Goal: Information Seeking & Learning: Learn about a topic

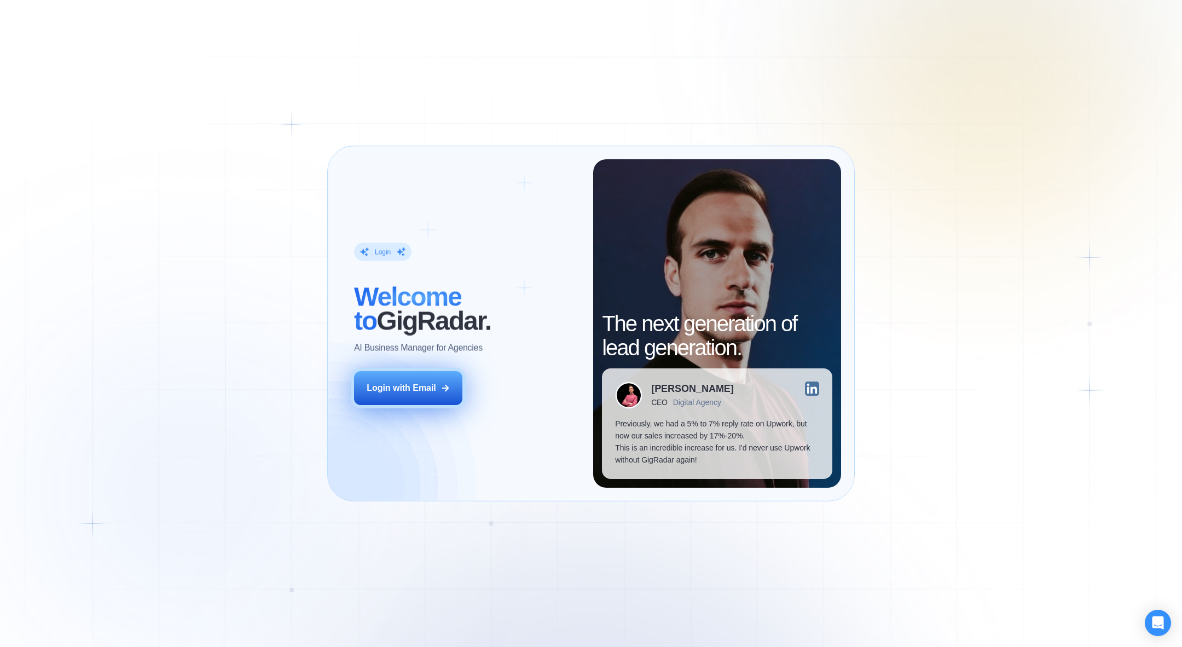
click at [407, 387] on div "Login with Email" at bounding box center [401, 388] width 69 height 12
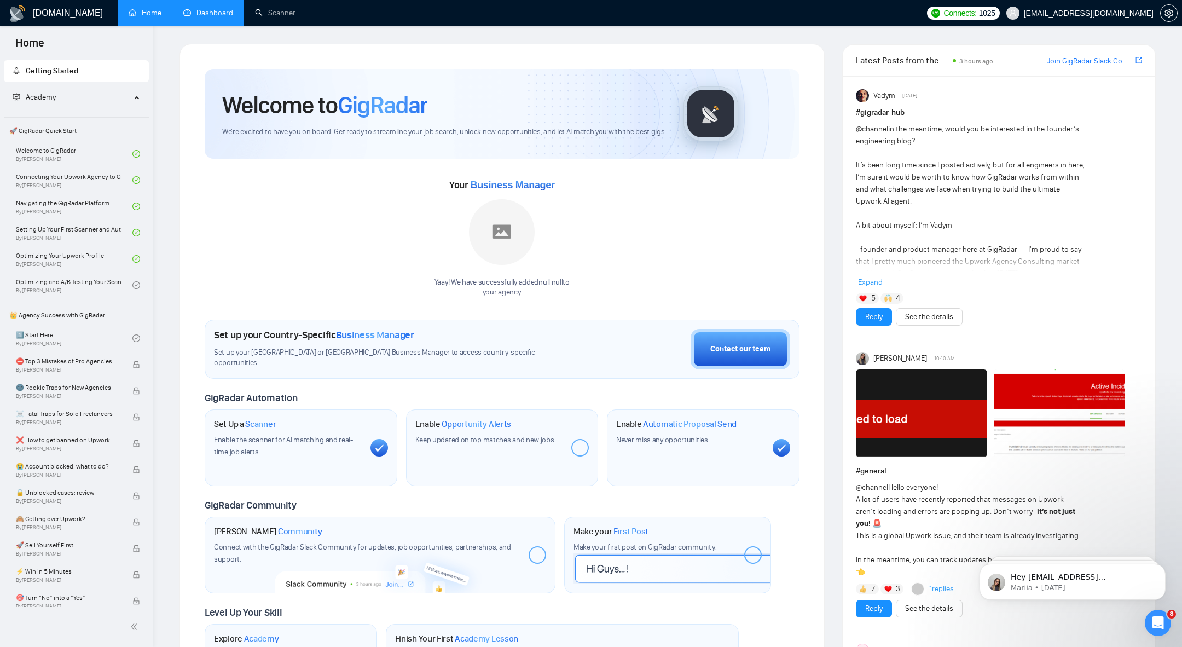
click at [204, 18] on link "Dashboard" at bounding box center [208, 12] width 50 height 9
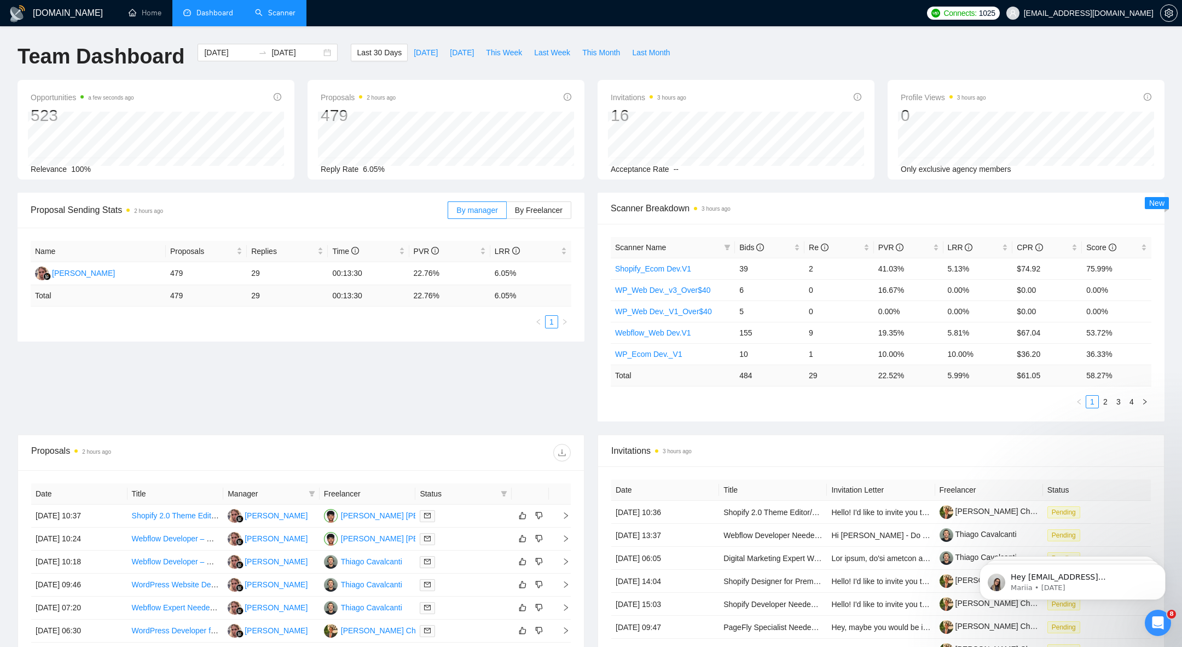
click at [255, 18] on link "Scanner" at bounding box center [275, 12] width 40 height 9
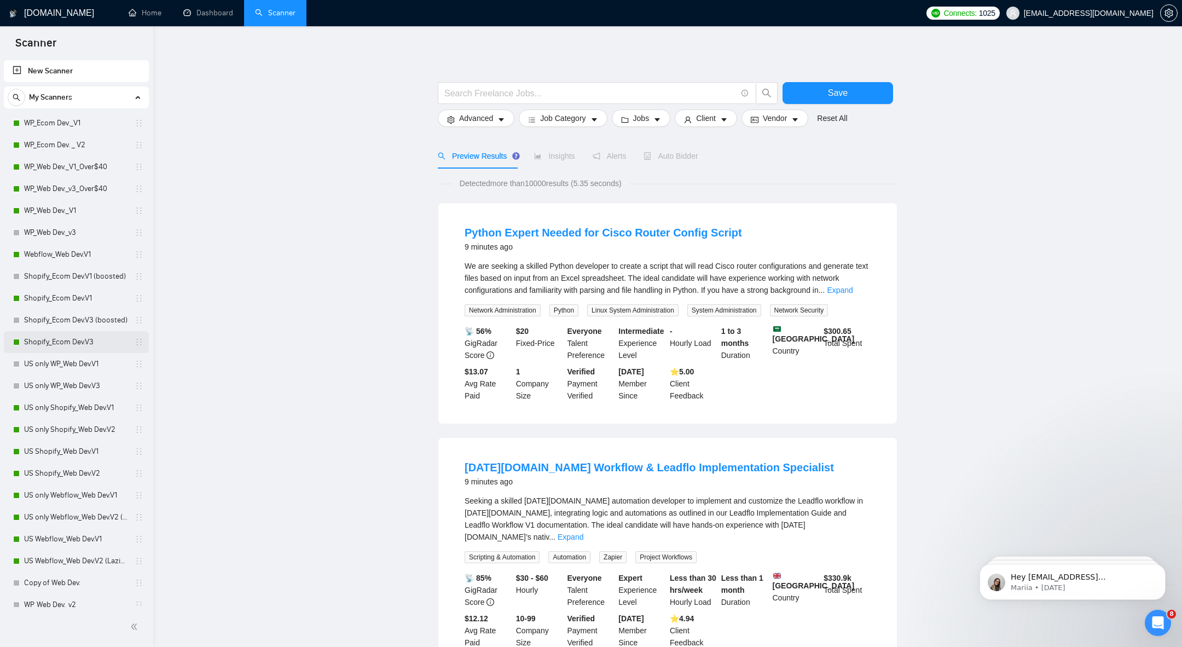
click at [60, 345] on link "Shopify_Ecom Dev.V3" at bounding box center [76, 342] width 104 height 22
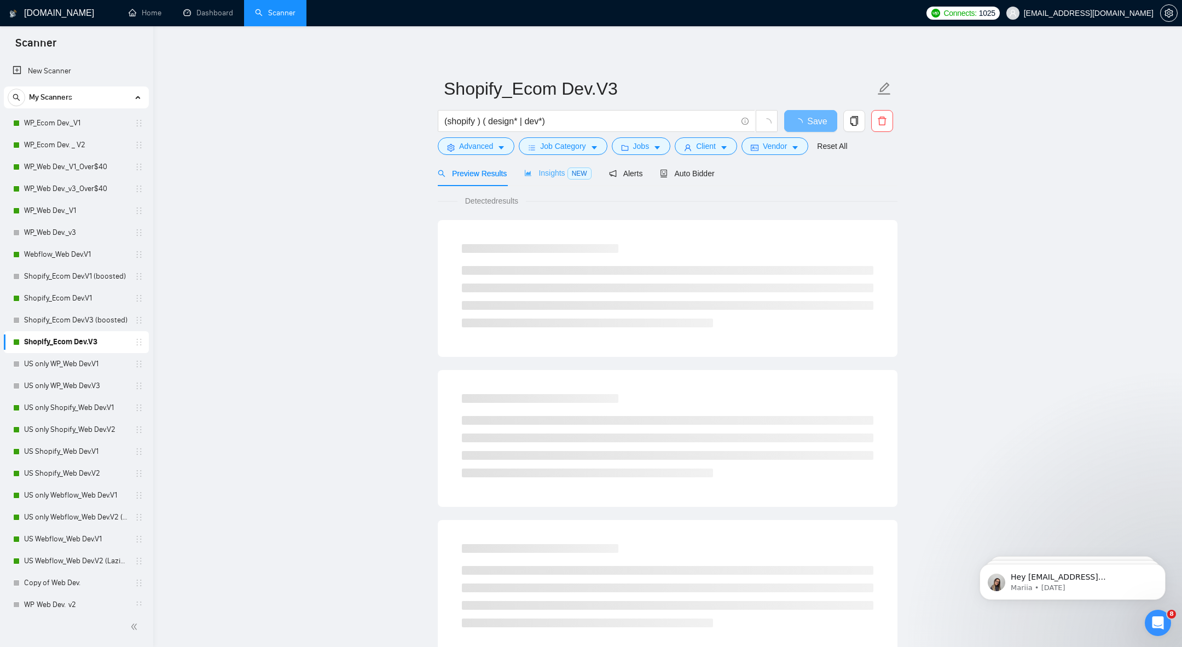
click at [552, 162] on div "Insights NEW" at bounding box center [557, 173] width 67 height 26
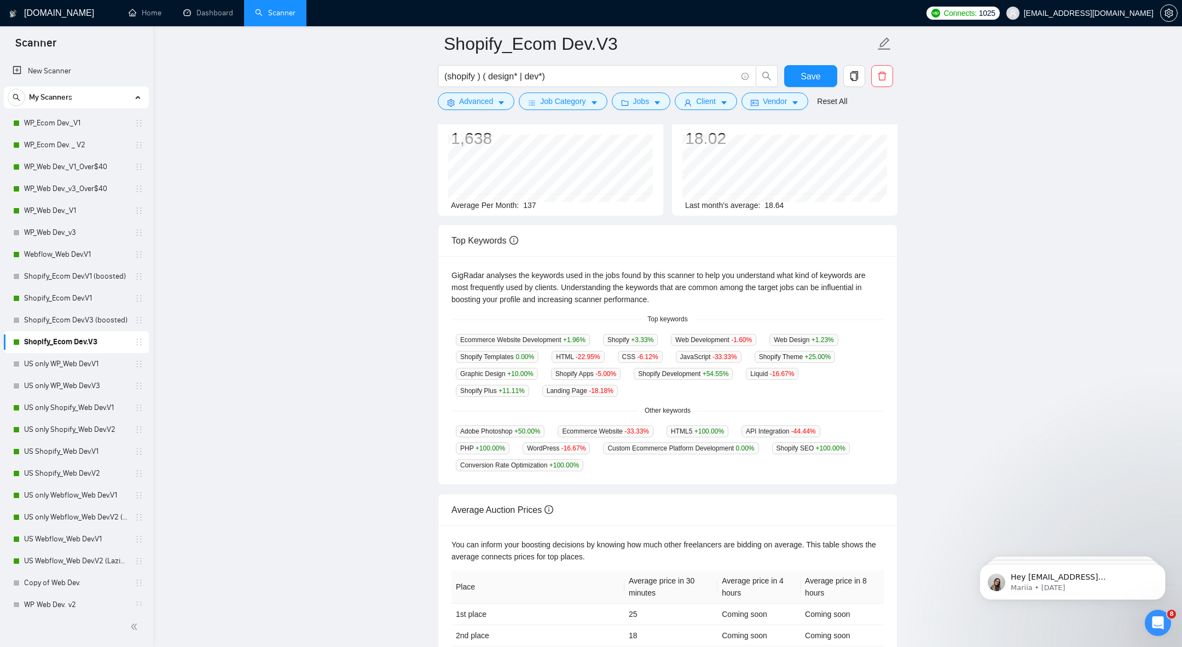
scroll to position [107, 0]
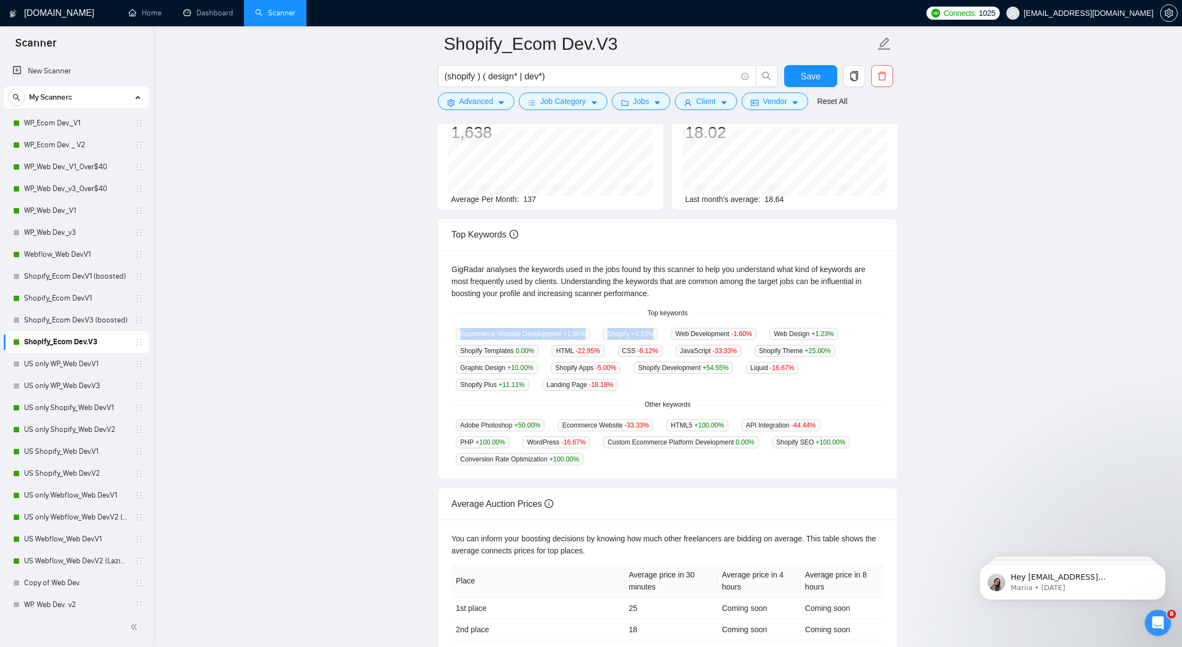
drag, startPoint x: 431, startPoint y: 333, endPoint x: 693, endPoint y: 334, distance: 261.5
click at [691, 333] on main "Shopify_Ecom Dev.V3 (shopify ) ( design* | dev*) Save Advanced Job Category Job…" at bounding box center [668, 316] width 994 height 759
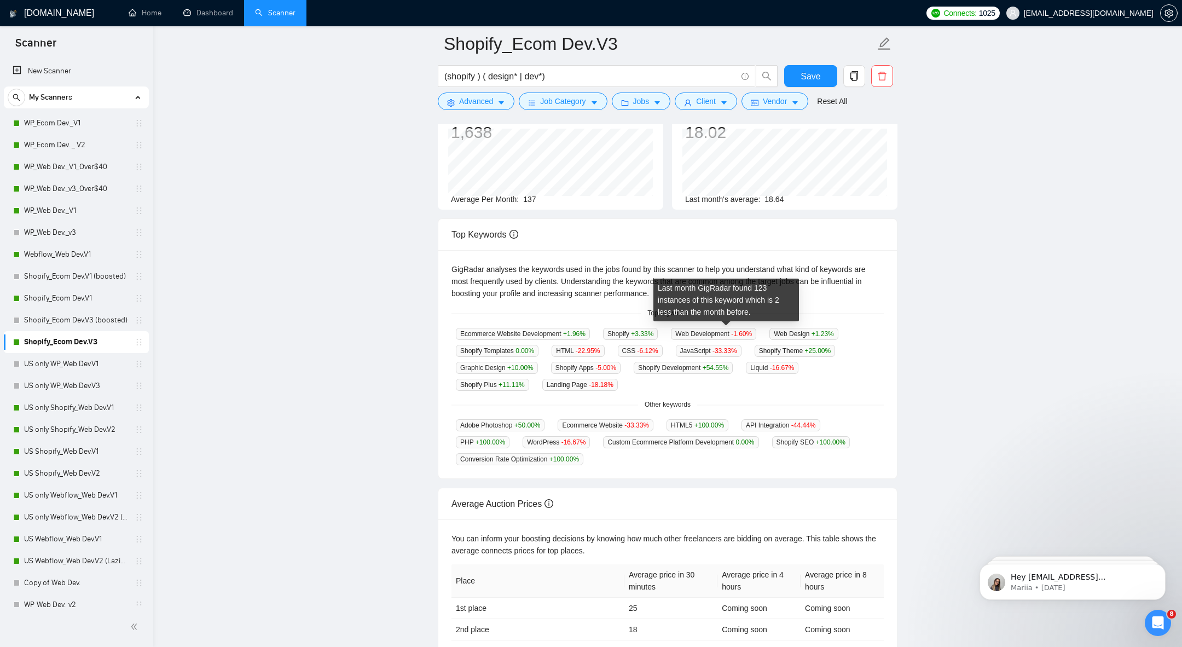
click at [641, 336] on span "+3.33 %" at bounding box center [642, 334] width 22 height 8
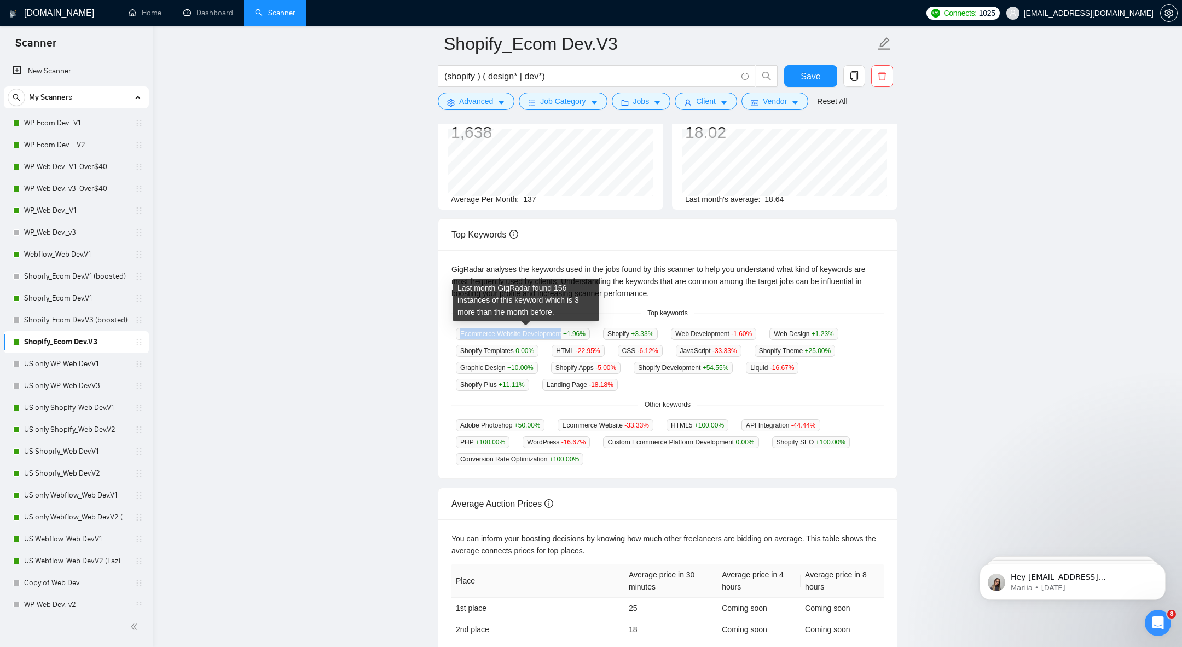
drag, startPoint x: 566, startPoint y: 332, endPoint x: 462, endPoint y: 332, distance: 104.5
click at [462, 332] on span "Ecommerce Website Development +1.96 %" at bounding box center [523, 334] width 134 height 12
click at [444, 339] on div "GigRadar analyses the keywords used in the jobs found by this scanner to help y…" at bounding box center [667, 364] width 459 height 228
drag, startPoint x: 449, startPoint y: 332, endPoint x: 564, endPoint y: 333, distance: 114.4
click at [564, 333] on div "GigRadar analyses the keywords used in the jobs found by this scanner to help y…" at bounding box center [667, 364] width 459 height 228
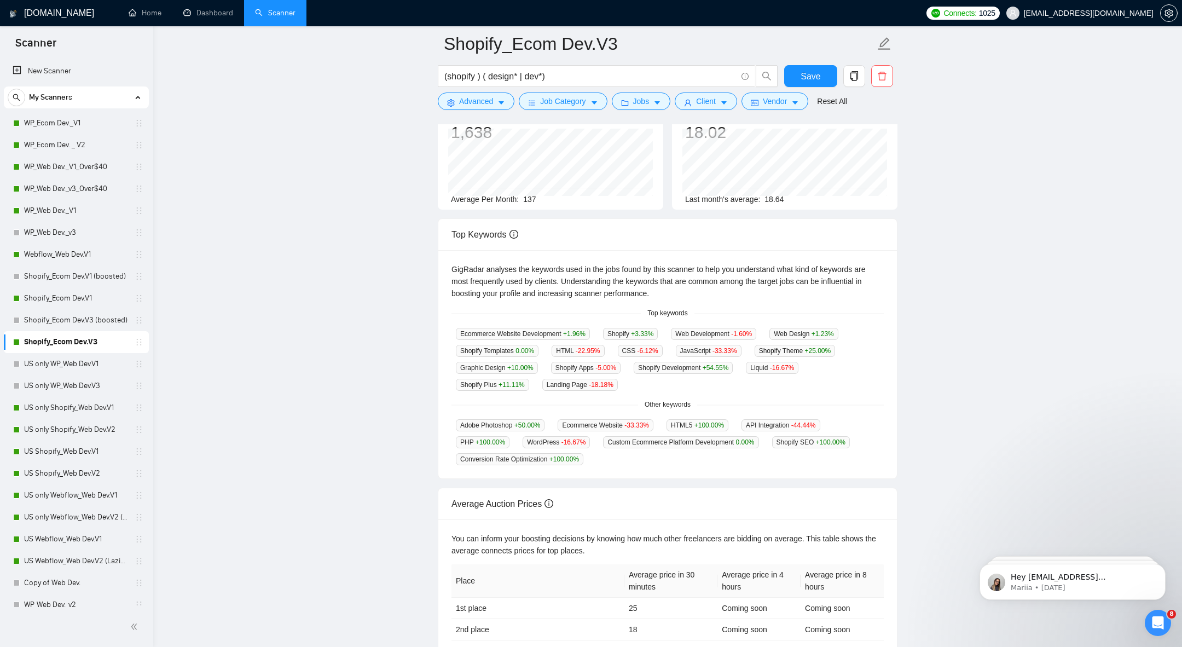
click at [411, 344] on main "Shopify_Ecom Dev.V3 (shopify ) ( design* | dev*) Save Advanced Job Category Job…" at bounding box center [668, 316] width 994 height 759
drag, startPoint x: 452, startPoint y: 334, endPoint x: 556, endPoint y: 334, distance: 104.0
click at [556, 334] on div "Last month GigRadar found 77 instances of this keyword which is 0 more than the…" at bounding box center [500, 316] width 146 height 43
drag, startPoint x: 446, startPoint y: 326, endPoint x: 543, endPoint y: 326, distance: 96.3
click at [543, 326] on div "GigRadar analyses the keywords used in the jobs found by this scanner to help y…" at bounding box center [667, 364] width 459 height 228
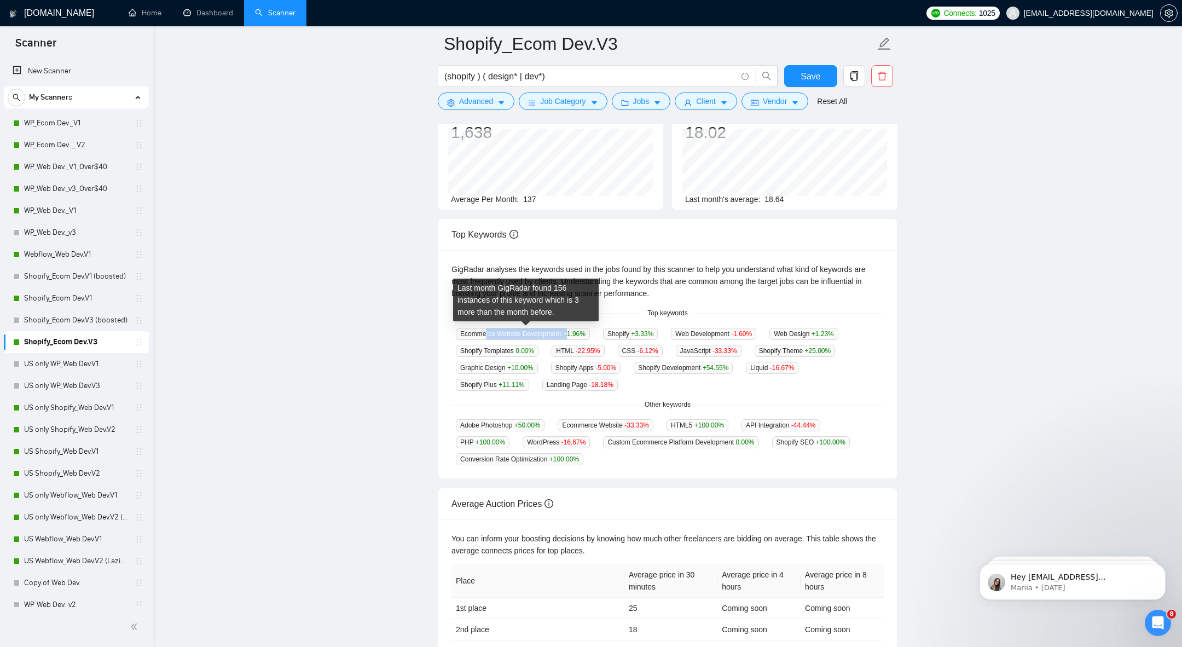
drag, startPoint x: 571, startPoint y: 333, endPoint x: 486, endPoint y: 330, distance: 84.9
click at [486, 330] on span "Ecommerce Website Development +1.96 %" at bounding box center [523, 334] width 134 height 12
click at [424, 334] on main "Shopify_Ecom Dev.V3 (shopify ) ( design* | dev*) Save Advanced Job Category Job…" at bounding box center [668, 316] width 994 height 759
drag, startPoint x: 451, startPoint y: 333, endPoint x: 567, endPoint y: 329, distance: 116.1
click at [567, 330] on div "Ecommerce Website Development +1.96 %" at bounding box center [522, 333] width 143 height 13
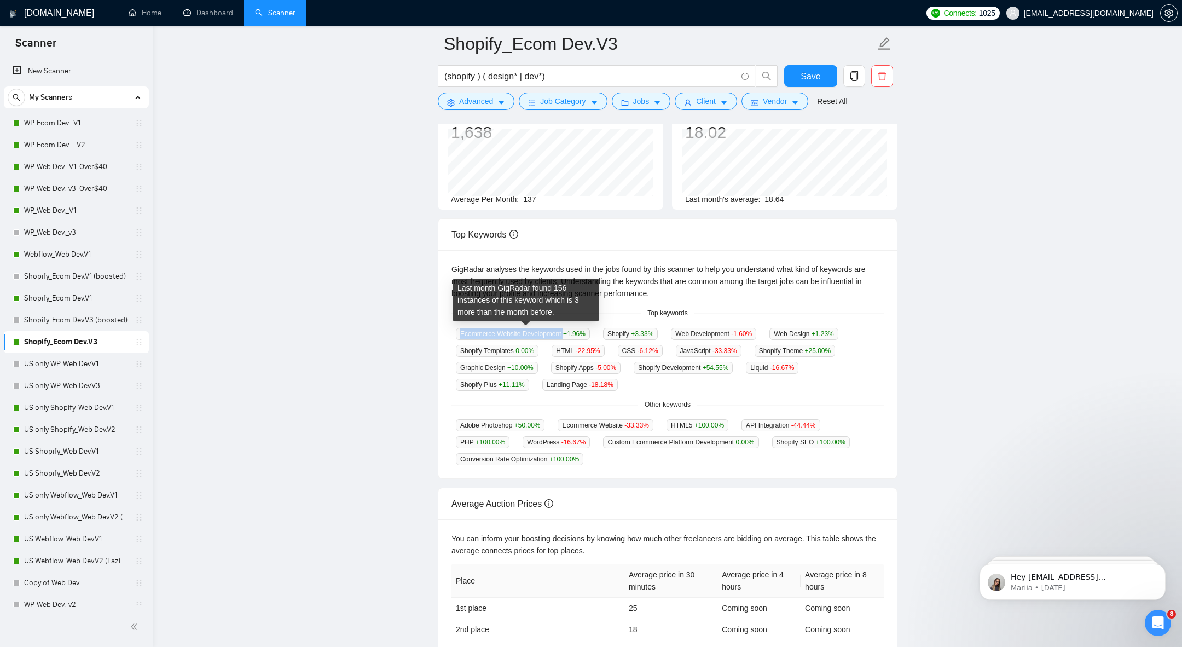
copy span "Ecommerce Website Development"
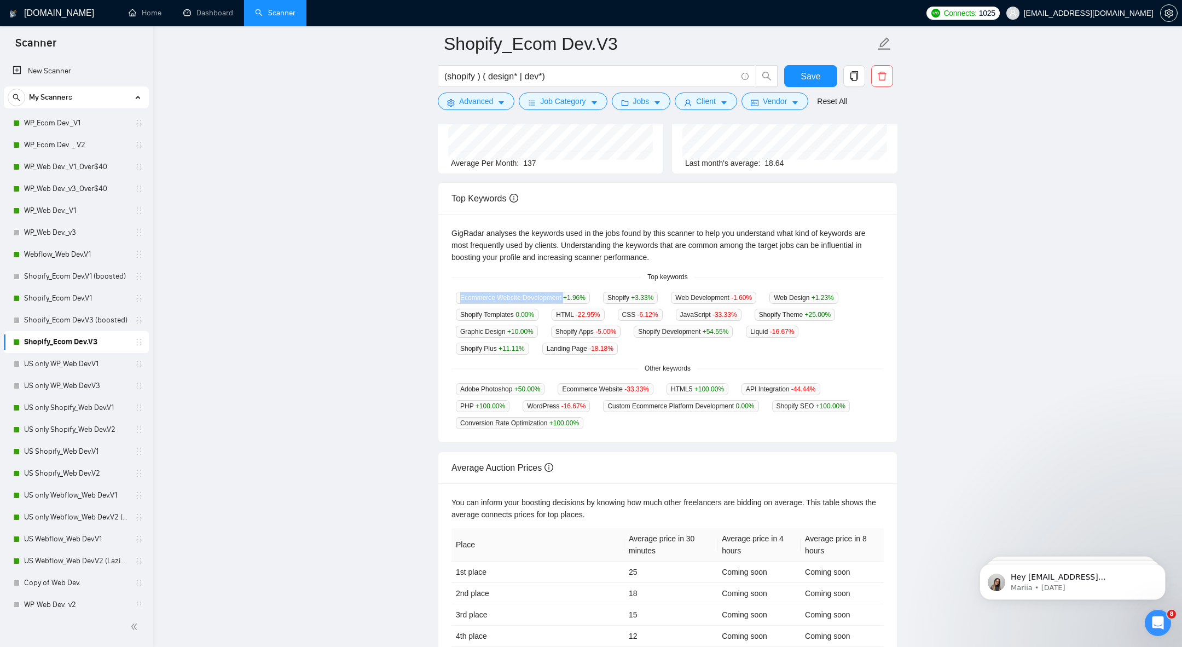
scroll to position [145, 0]
click at [366, 407] on main "Shopify_Ecom Dev.V3 (shopify ) ( design* | dev*) Save Advanced Job Category Job…" at bounding box center [668, 278] width 994 height 759
drag, startPoint x: 446, startPoint y: 294, endPoint x: 562, endPoint y: 295, distance: 116.0
click at [562, 295] on div "Last month GigRadar found 77 instances of this keyword which is 0 more than the…" at bounding box center [500, 279] width 146 height 43
click at [364, 312] on main "Shopify_Ecom Dev.V3 (shopify ) ( design* | dev*) Save Advanced Job Category Job…" at bounding box center [668, 278] width 994 height 759
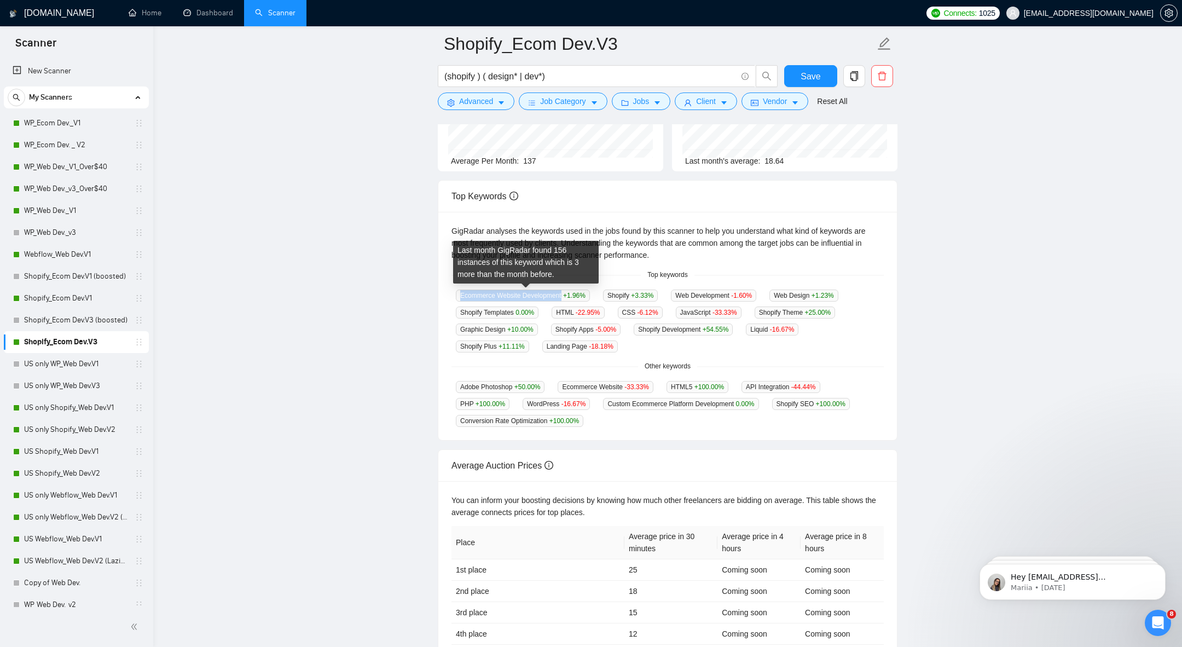
drag, startPoint x: 453, startPoint y: 293, endPoint x: 567, endPoint y: 295, distance: 113.8
click at [567, 295] on div "Ecommerce Website Development +1.96 %" at bounding box center [522, 295] width 143 height 13
copy span "Ecommerce Website Development"
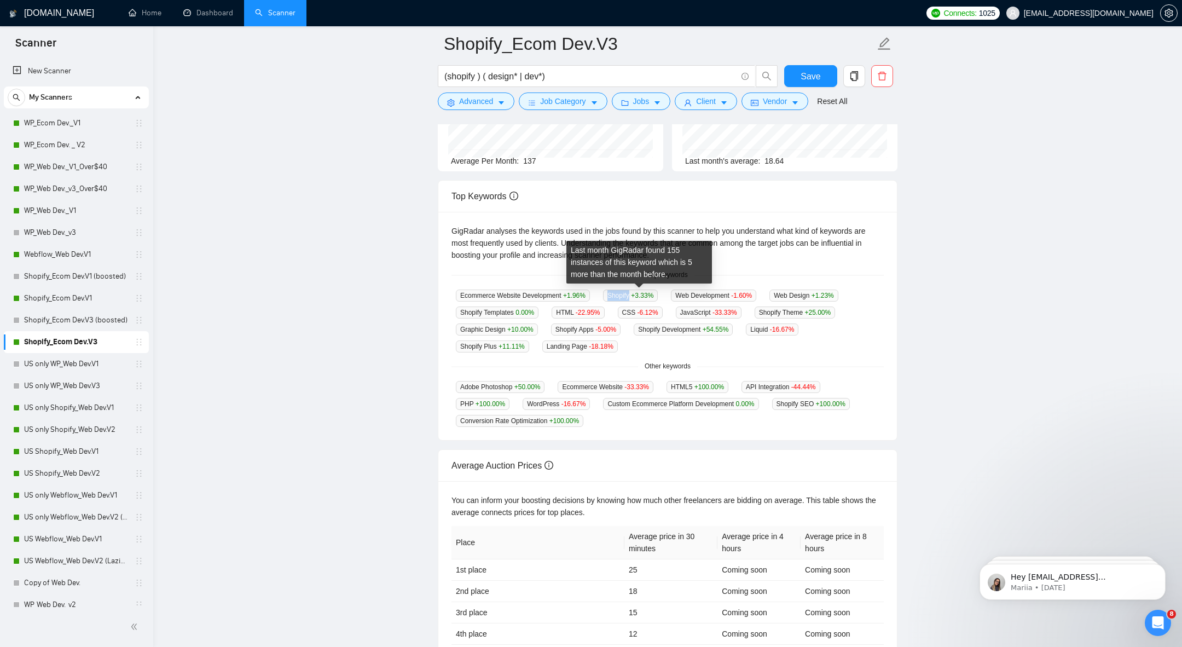
drag, startPoint x: 613, startPoint y: 292, endPoint x: 636, endPoint y: 292, distance: 23.5
click at [636, 292] on span "Shopify +3.33 %" at bounding box center [630, 295] width 55 height 12
copy span "Shopify"
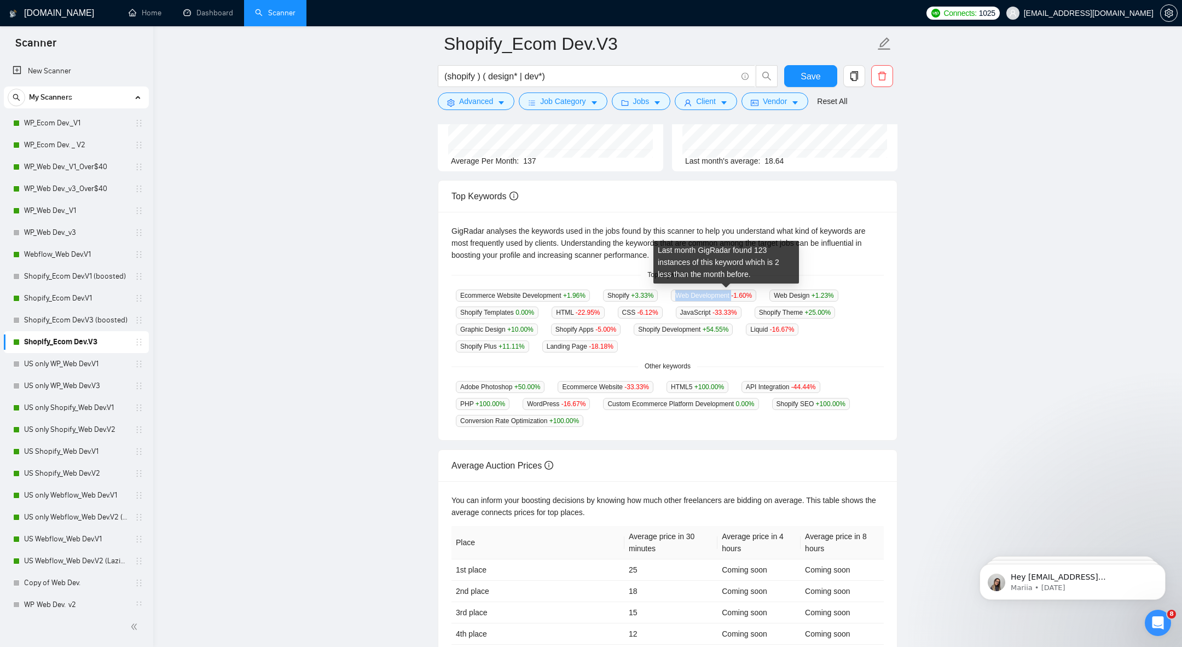
drag, startPoint x: 680, startPoint y: 295, endPoint x: 744, endPoint y: 294, distance: 63.5
click at [744, 294] on div "Web Development -1.60 %" at bounding box center [713, 295] width 94 height 13
copy span "Web Development"
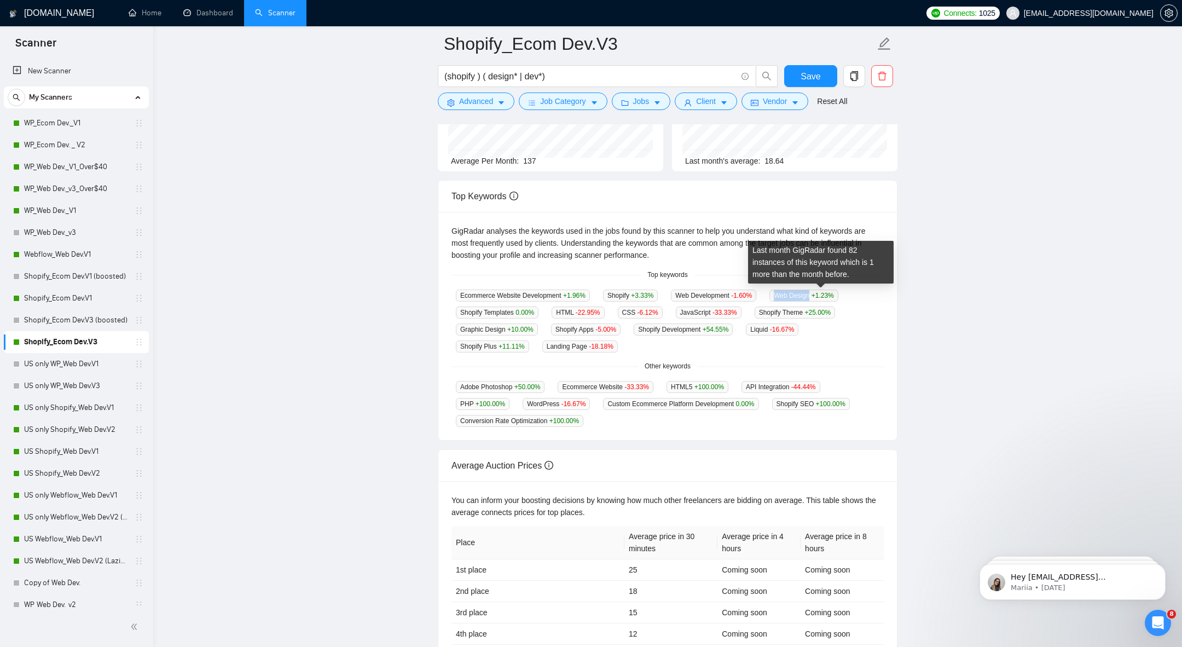
drag, startPoint x: 778, startPoint y: 292, endPoint x: 826, endPoint y: 290, distance: 47.6
click at [826, 291] on div "Ecommerce Website Development +1.96 % Shopify +3.33 % Web Development -1.60 % W…" at bounding box center [667, 320] width 432 height 63
copy span "Web Design"
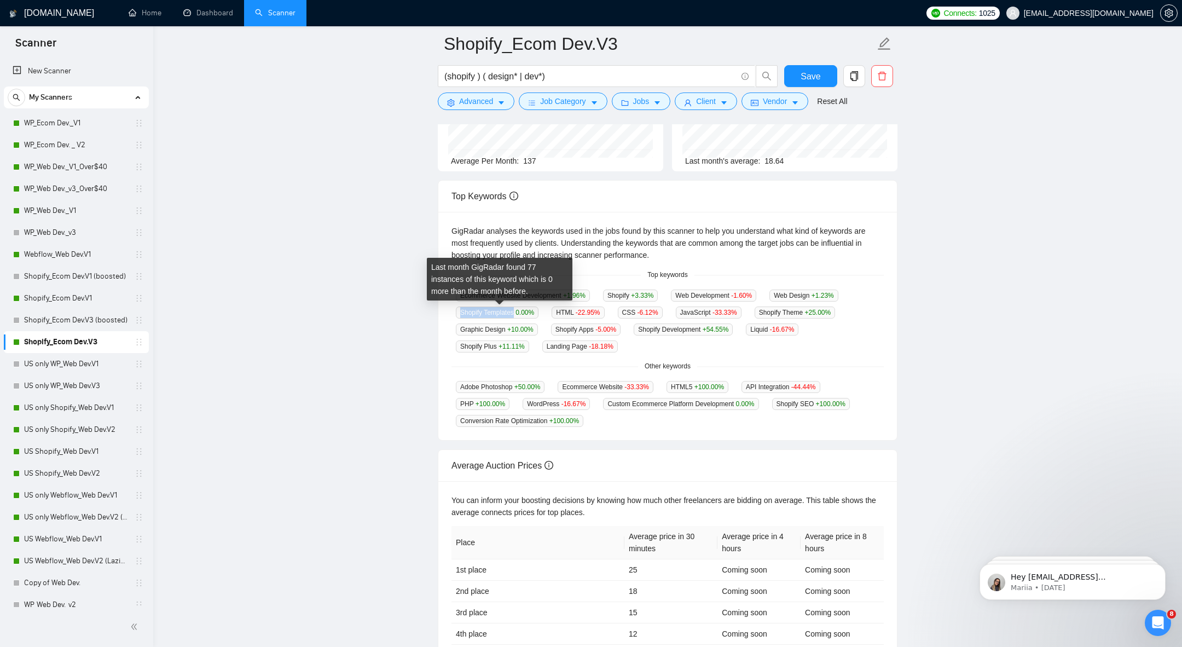
drag, startPoint x: 456, startPoint y: 312, endPoint x: 518, endPoint y: 312, distance: 61.3
click at [518, 312] on span "Shopify Templates 0.00 %" at bounding box center [497, 312] width 83 height 12
copy span "Shopify Templates"
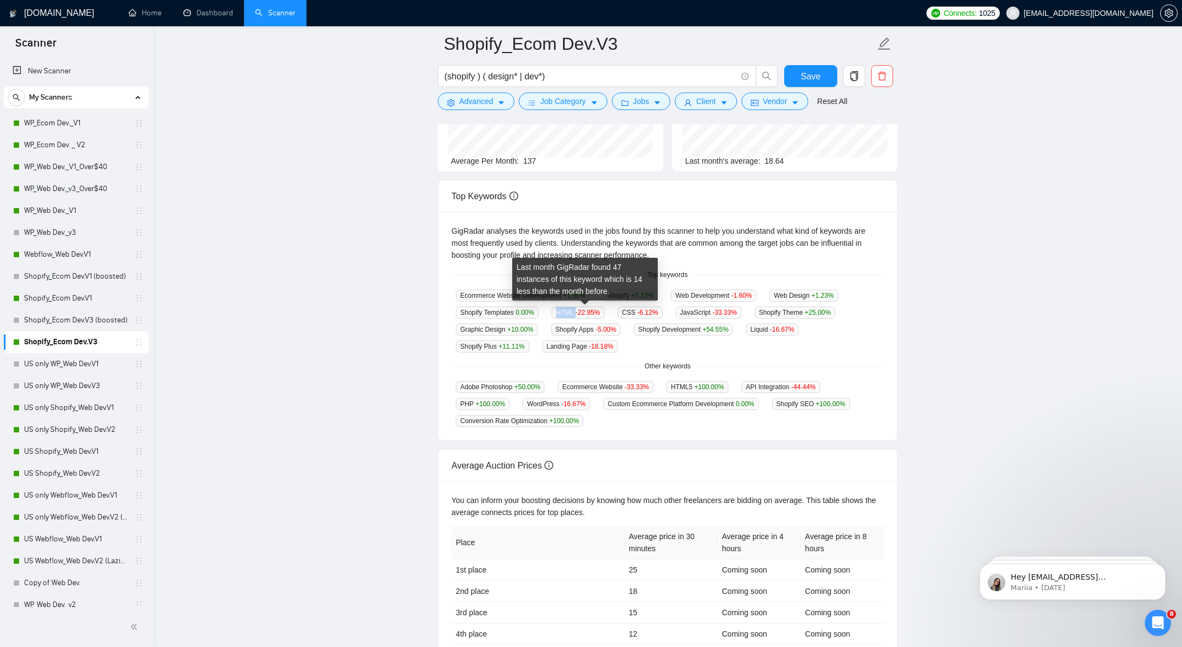
drag, startPoint x: 553, startPoint y: 307, endPoint x: 581, endPoint y: 309, distance: 28.5
click at [581, 309] on div "HTML -22.95 %" at bounding box center [577, 312] width 61 height 13
click at [543, 315] on div "Shopify Templates 0.00 %" at bounding box center [496, 312] width 91 height 13
drag, startPoint x: 555, startPoint y: 310, endPoint x: 578, endPoint y: 310, distance: 22.4
click at [578, 310] on div "HTML -22.95 %" at bounding box center [577, 312] width 61 height 13
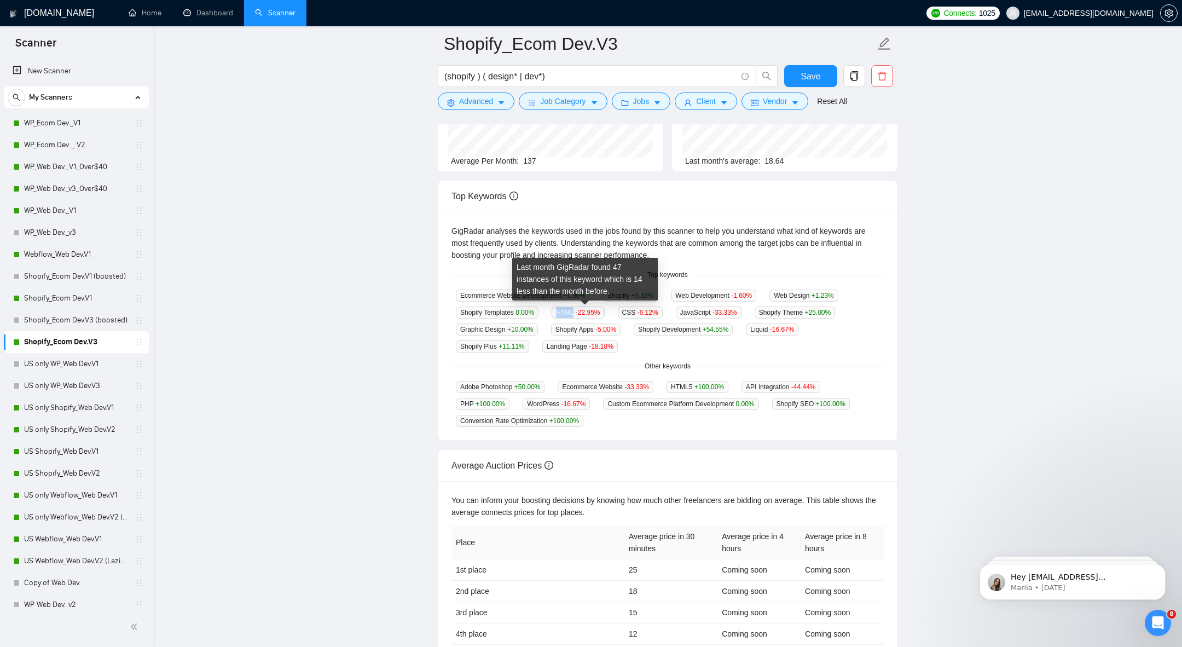
copy span "HTML"
drag, startPoint x: 625, startPoint y: 312, endPoint x: 646, endPoint y: 311, distance: 20.8
click at [646, 311] on div "CSS -6.12 %" at bounding box center [640, 312] width 54 height 13
copy span "CSS"
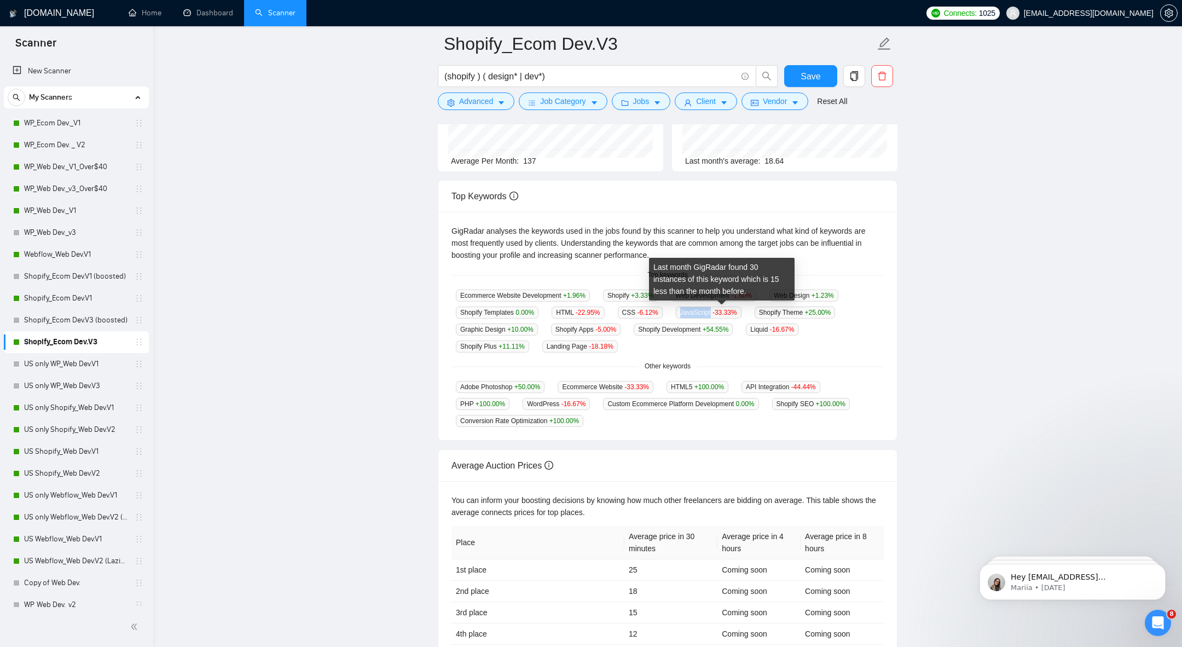
drag, startPoint x: 682, startPoint y: 309, endPoint x: 722, endPoint y: 309, distance: 40.5
click at [722, 309] on div "Ecommerce Website Development +1.96 % Shopify +3.33 % Web Development -1.60 % W…" at bounding box center [667, 320] width 432 height 63
copy span "JavaScript"
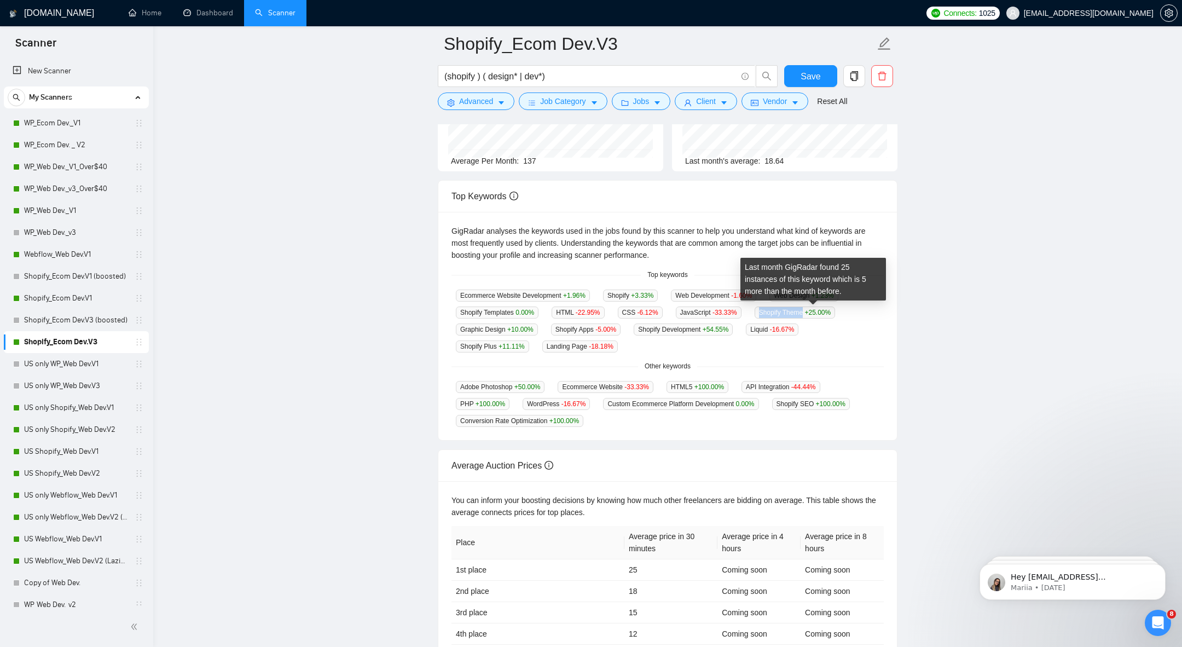
drag, startPoint x: 769, startPoint y: 310, endPoint x: 822, endPoint y: 308, distance: 53.1
click at [822, 309] on div "Shopify Theme +25.00 %" at bounding box center [795, 312] width 90 height 13
copy span "Shopify Theme"
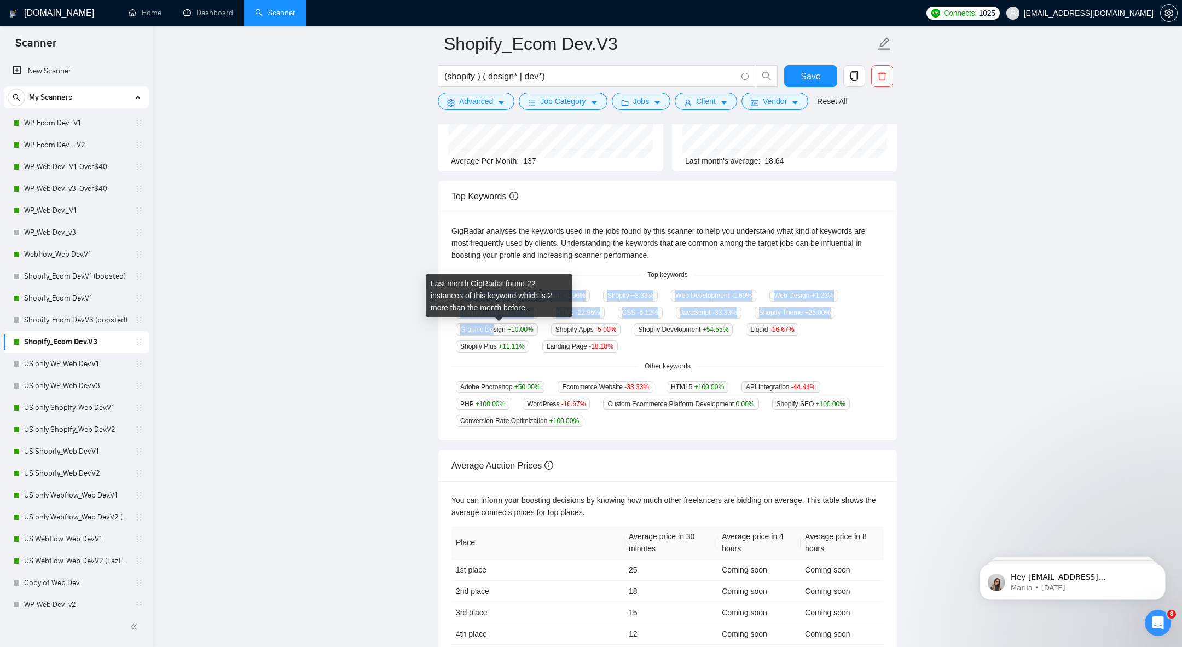
drag, startPoint x: 451, startPoint y: 331, endPoint x: 495, endPoint y: 330, distance: 44.3
click at [495, 330] on div "GigRadar analyses the keywords used in the jobs found by this scanner to help y…" at bounding box center [667, 326] width 459 height 228
click at [433, 344] on div "Top Keywords GigRadar analyses the keywords used in the jobs found by this scan…" at bounding box center [667, 310] width 468 height 260
drag, startPoint x: 455, startPoint y: 327, endPoint x: 507, endPoint y: 328, distance: 52.0
click at [508, 328] on span "Graphic Design +10.00 %" at bounding box center [497, 329] width 82 height 12
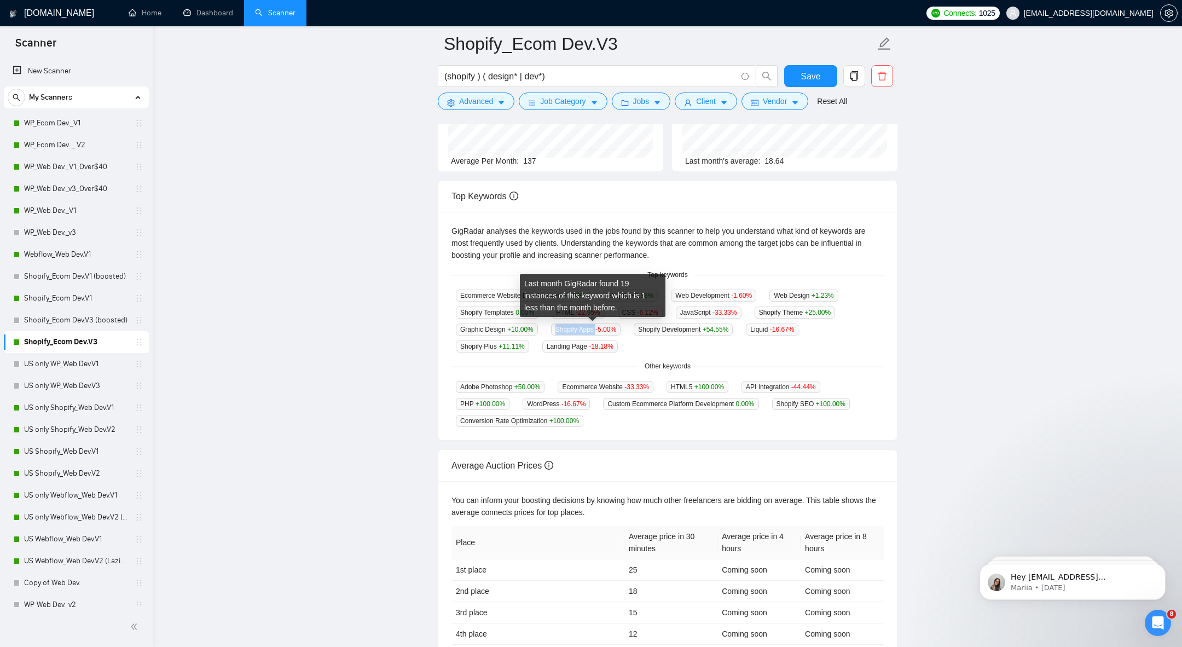
drag, startPoint x: 554, startPoint y: 330, endPoint x: 604, endPoint y: 330, distance: 49.2
click at [604, 330] on div "Shopify Apps -5.00 %" at bounding box center [586, 329] width 78 height 13
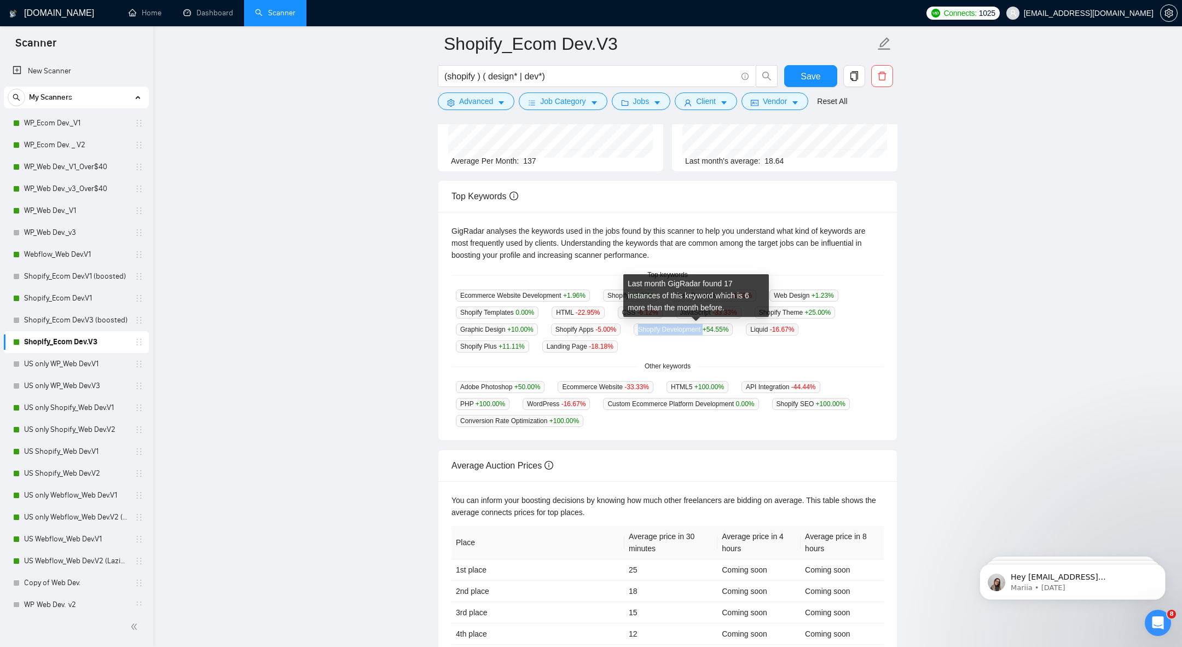
drag, startPoint x: 636, startPoint y: 322, endPoint x: 713, endPoint y: 327, distance: 77.9
click at [715, 327] on div "Ecommerce Website Development +1.96 % Shopify +3.33 % Web Development -1.60 % W…" at bounding box center [667, 320] width 432 height 63
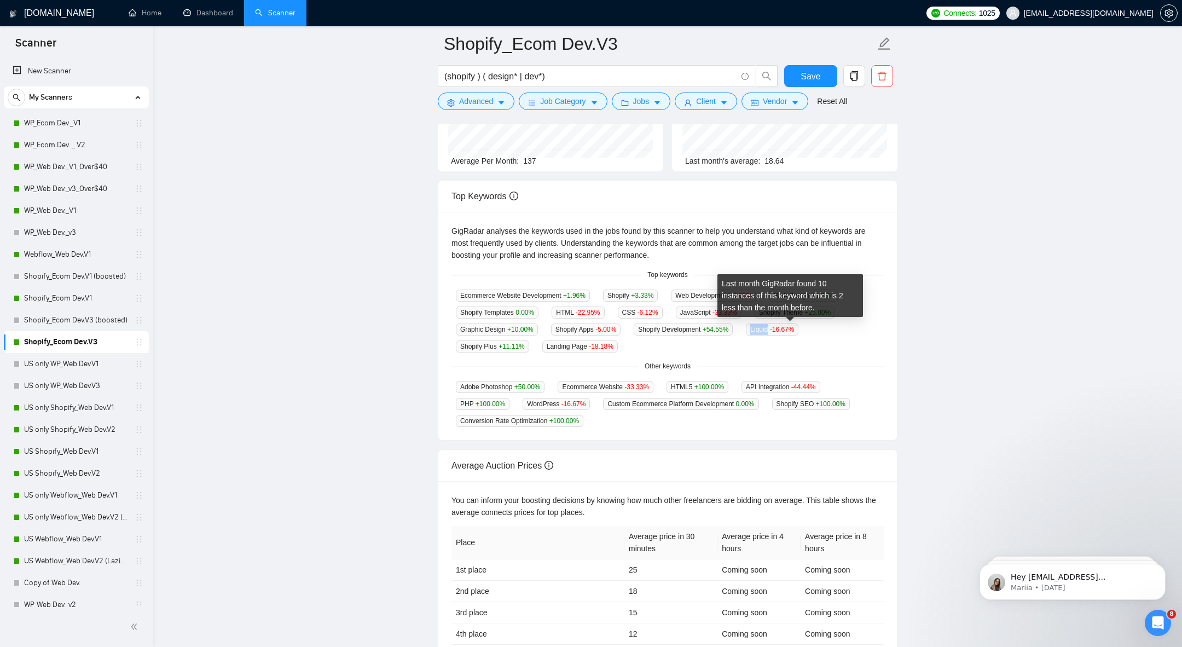
drag, startPoint x: 762, startPoint y: 324, endPoint x: 785, endPoint y: 328, distance: 23.2
click at [785, 328] on span "Liquid -16.67 %" at bounding box center [772, 329] width 53 height 12
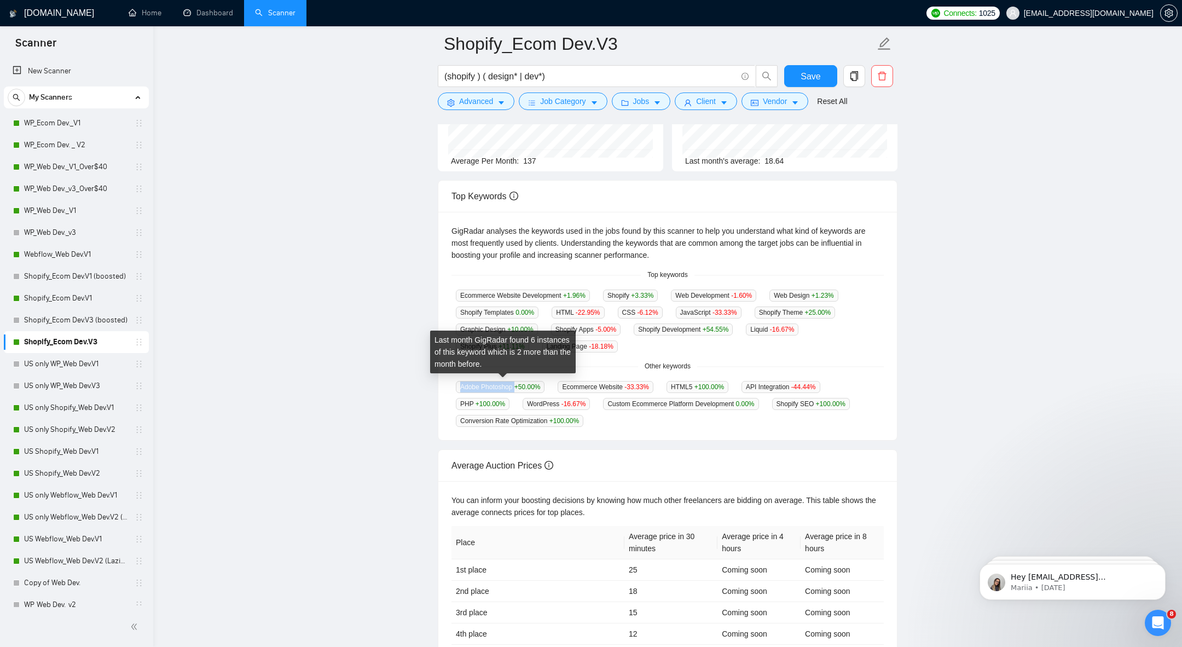
drag, startPoint x: 457, startPoint y: 388, endPoint x: 517, endPoint y: 387, distance: 59.6
click at [516, 387] on span "Adobe Photoshop +50.00 %" at bounding box center [500, 387] width 89 height 12
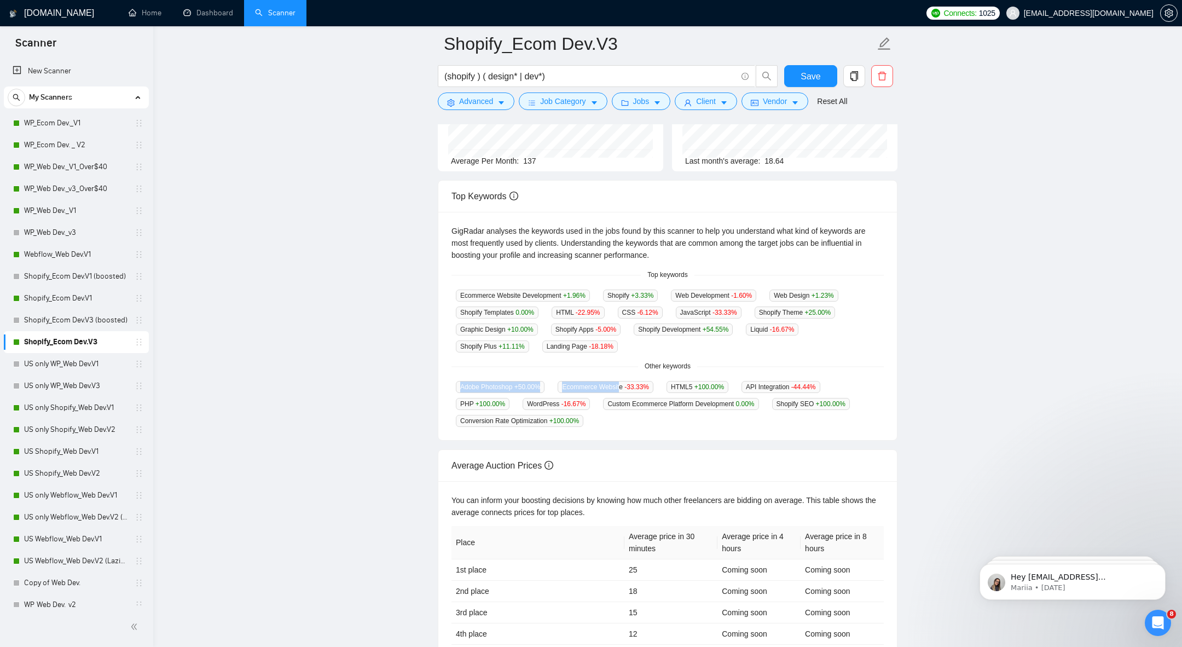
drag, startPoint x: 562, startPoint y: 372, endPoint x: 624, endPoint y: 378, distance: 62.6
click at [624, 378] on div "GigRadar analyses the keywords used in the jobs found by this scanner to help y…" at bounding box center [667, 326] width 459 height 228
drag, startPoint x: 559, startPoint y: 388, endPoint x: 621, endPoint y: 379, distance: 62.5
click at [621, 379] on div "Last month GigRadar found 5 instances of this keyword which is 1 less than the …" at bounding box center [561, 368] width 146 height 43
click at [678, 340] on div "Ecommerce Website Development +1.96 % Shopify +3.33 % Web Development -1.60 % W…" at bounding box center [667, 320] width 432 height 63
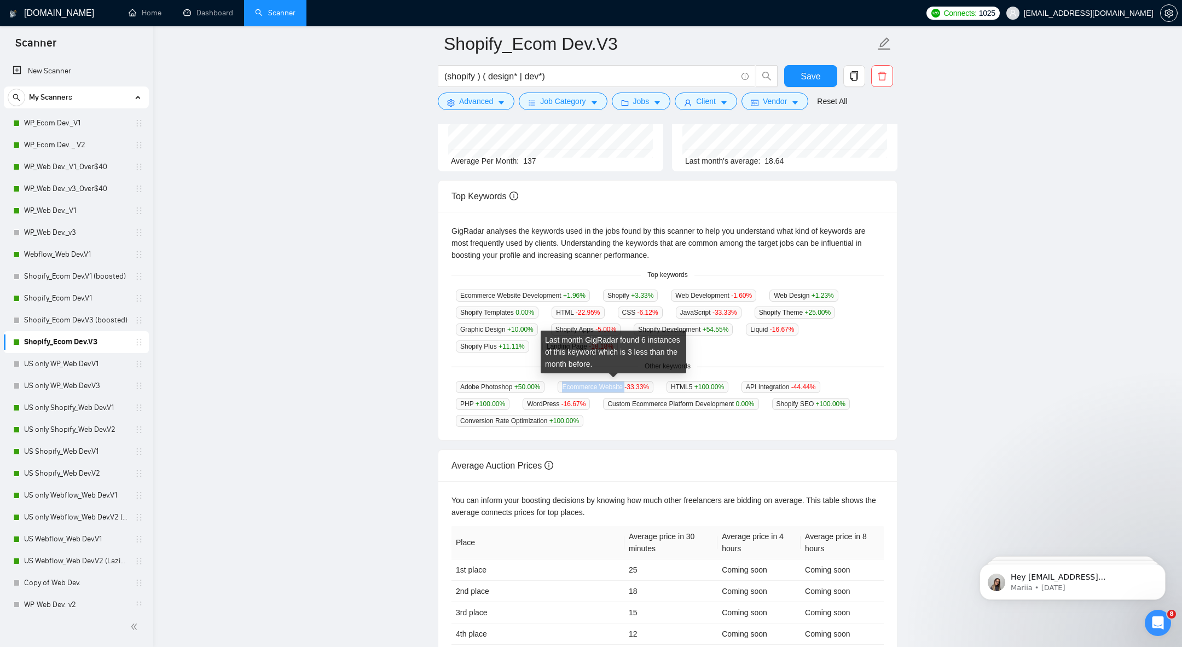
drag, startPoint x: 558, startPoint y: 383, endPoint x: 632, endPoint y: 386, distance: 73.9
click at [632, 386] on div "Ecommerce Website -33.33 %" at bounding box center [605, 386] width 105 height 13
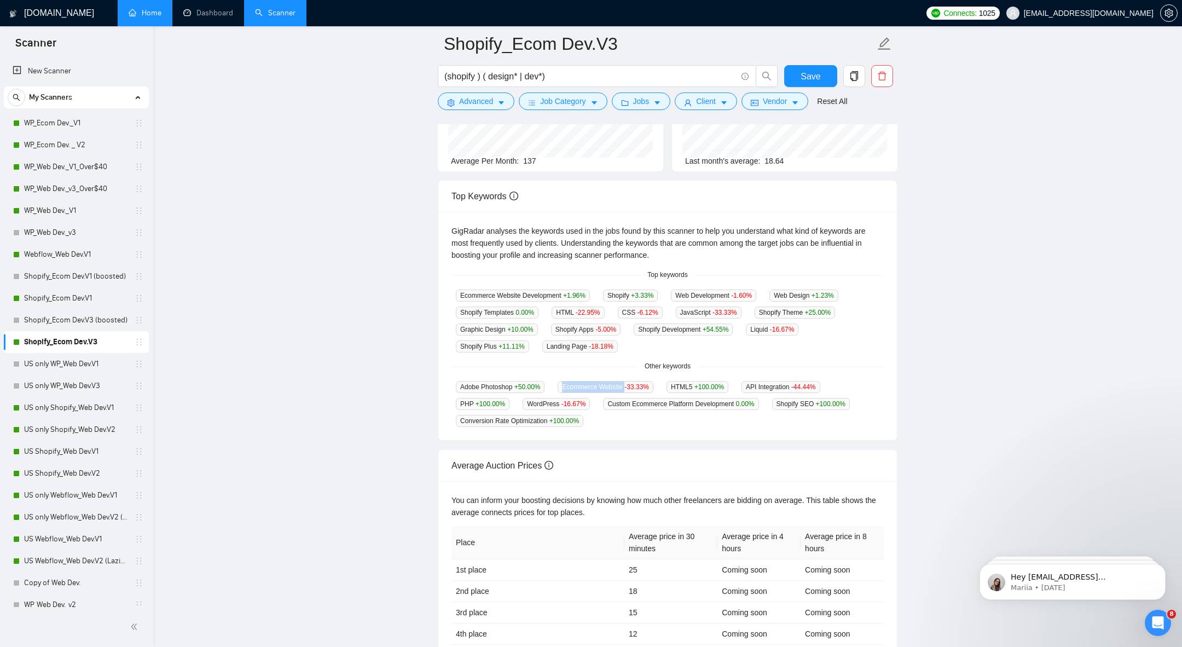
click at [161, 13] on link "Home" at bounding box center [145, 12] width 33 height 9
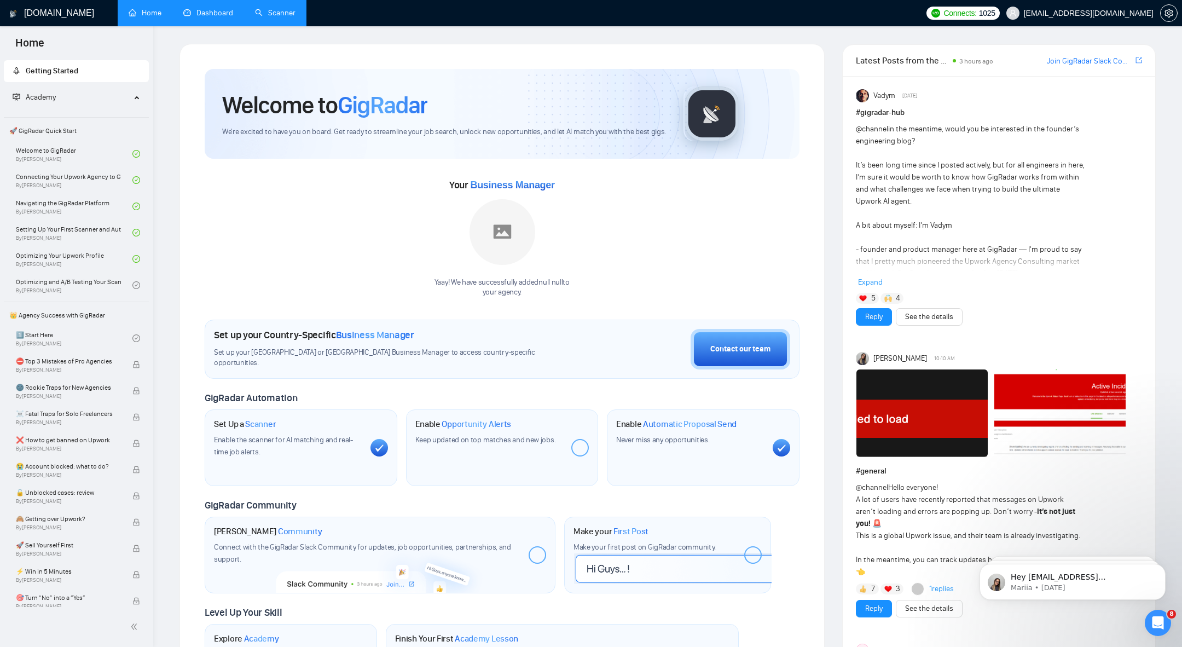
click at [213, 16] on link "Dashboard" at bounding box center [208, 12] width 50 height 9
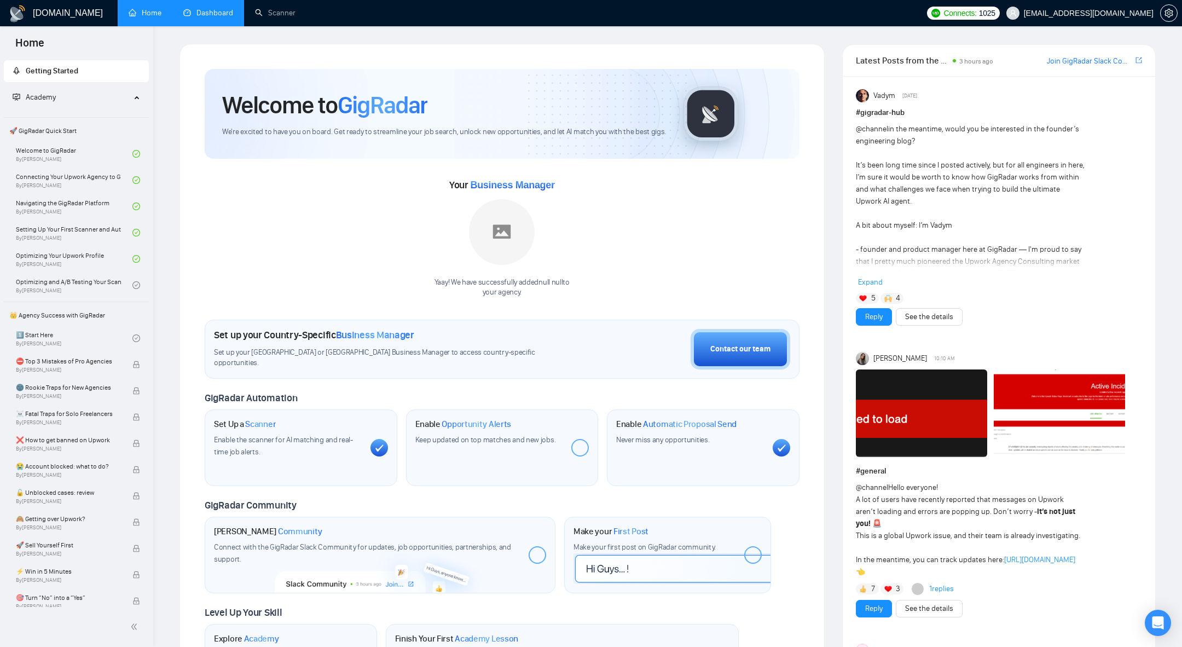
click at [194, 17] on link "Dashboard" at bounding box center [208, 12] width 50 height 9
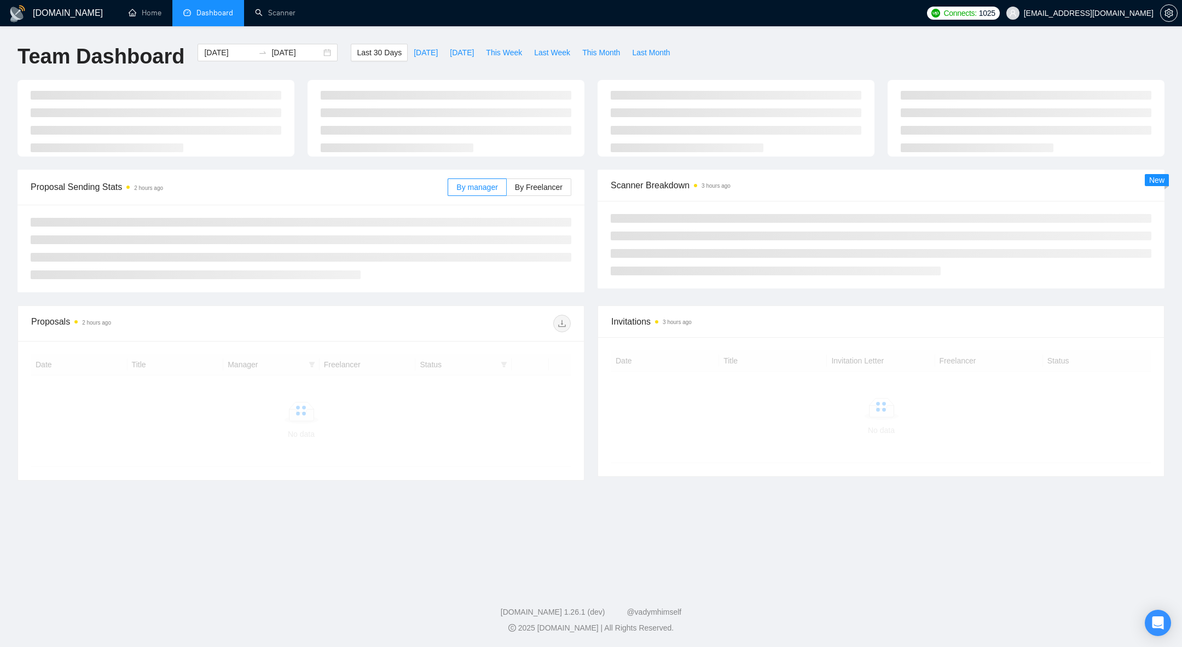
click at [262, 33] on div "GigRadar.io Home Dashboard Scanner Connects: 1025 arthurbelanger48@gmail.com Te…" at bounding box center [591, 323] width 1182 height 647
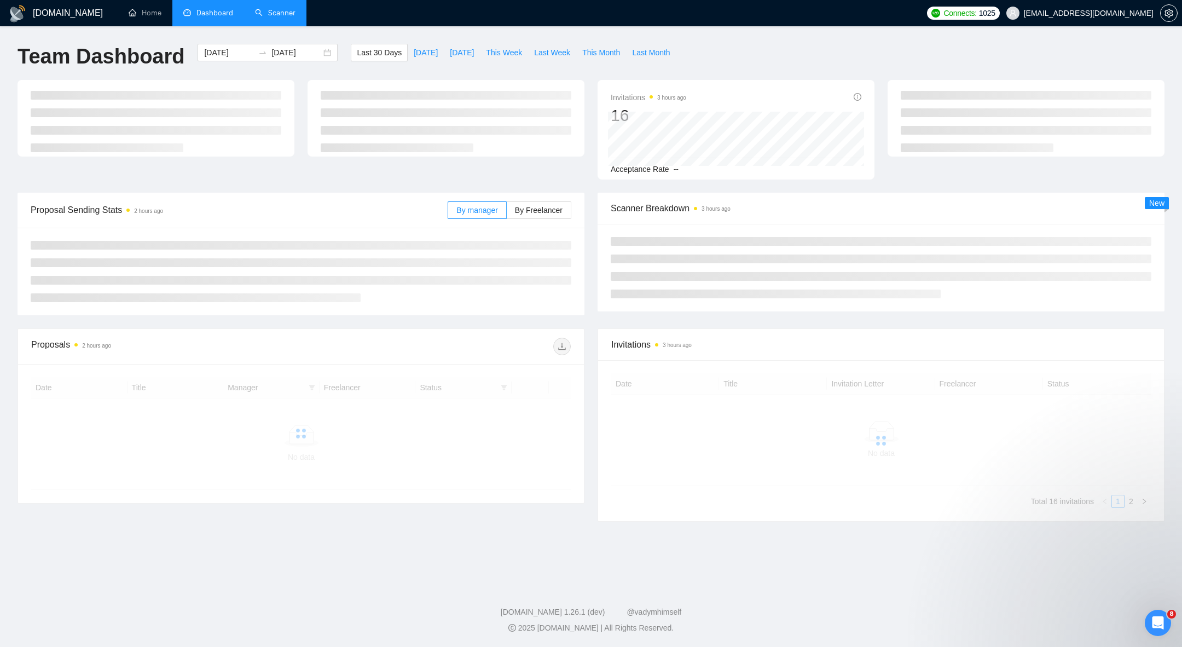
click at [268, 18] on link "Scanner" at bounding box center [275, 12] width 40 height 9
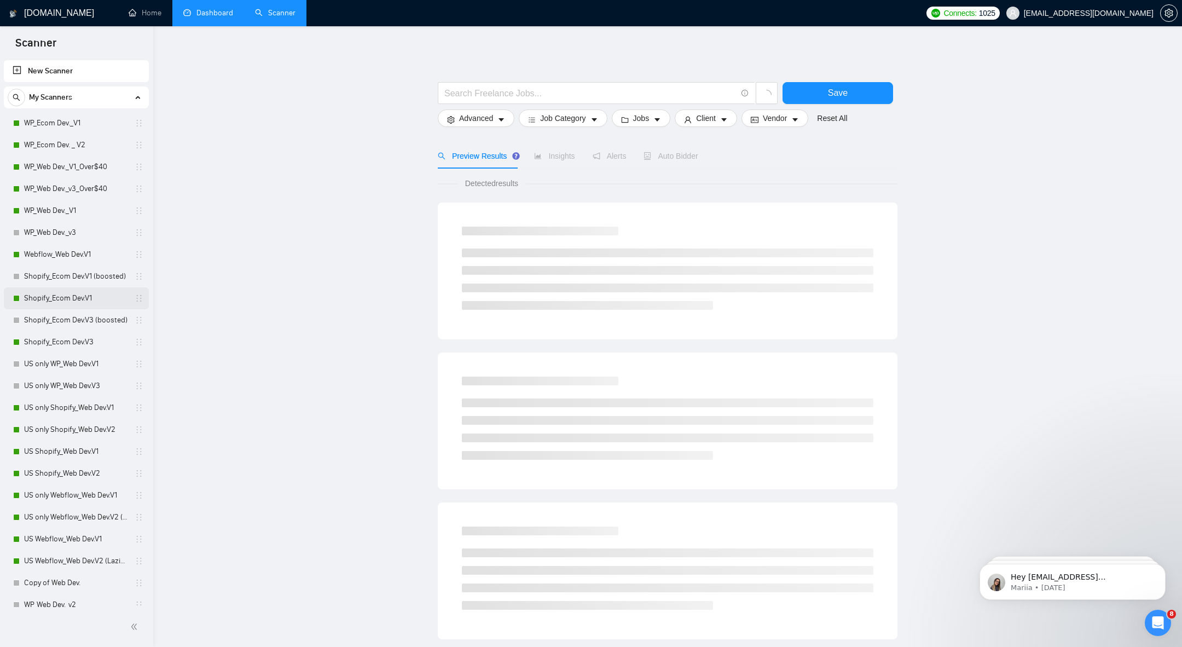
click at [48, 300] on link "Shopify_Ecom Dev.V1" at bounding box center [76, 298] width 104 height 22
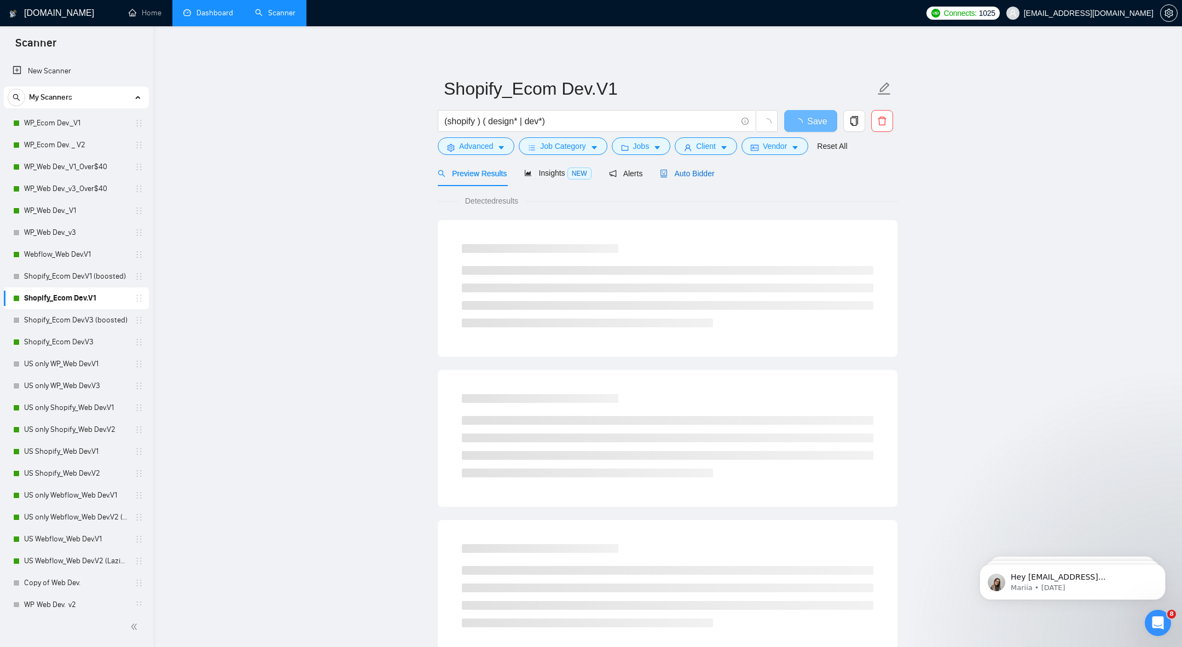
click at [692, 175] on span "Auto Bidder" at bounding box center [687, 173] width 54 height 9
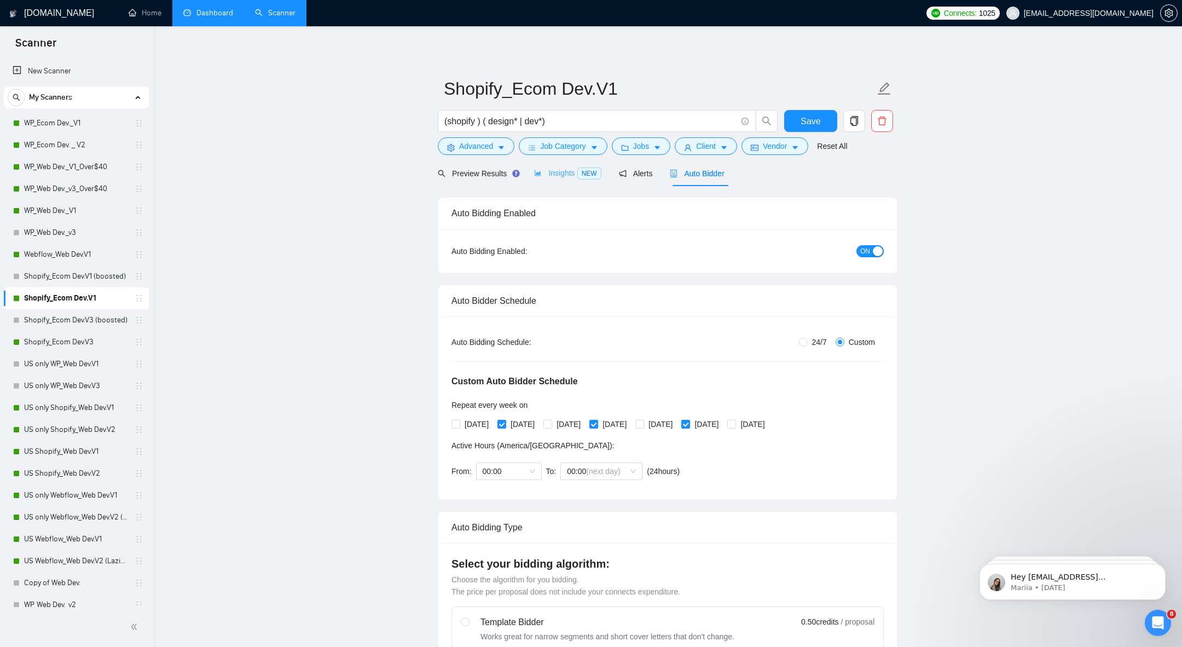
click at [561, 164] on div "Insights NEW" at bounding box center [567, 173] width 67 height 26
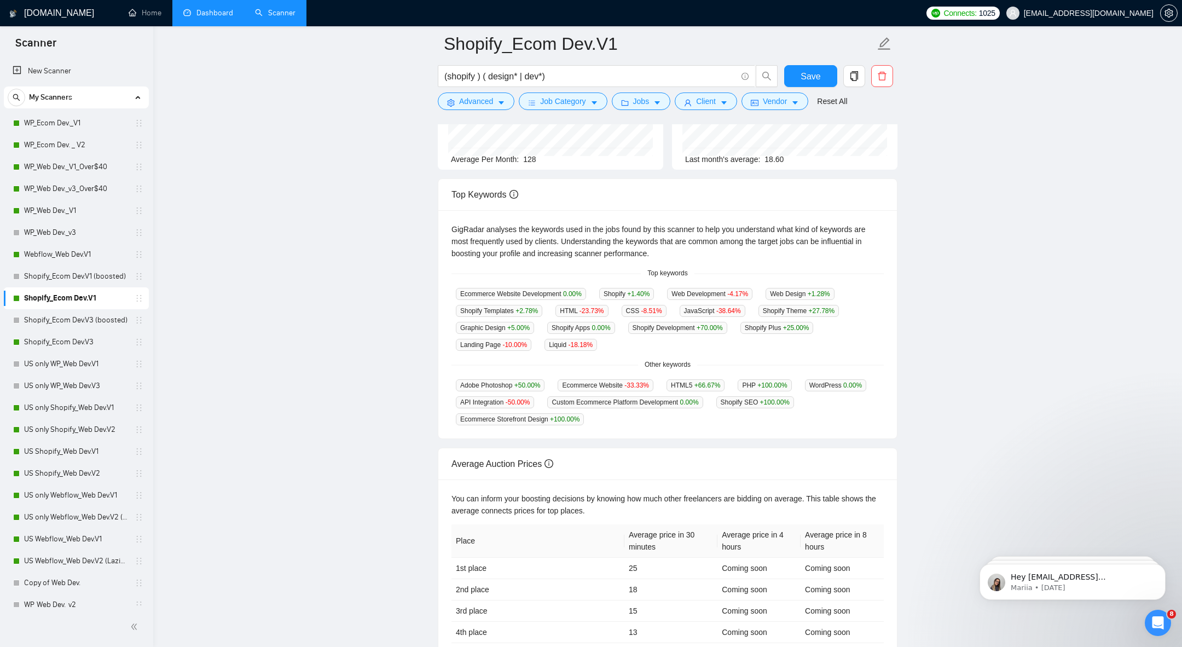
scroll to position [172, 0]
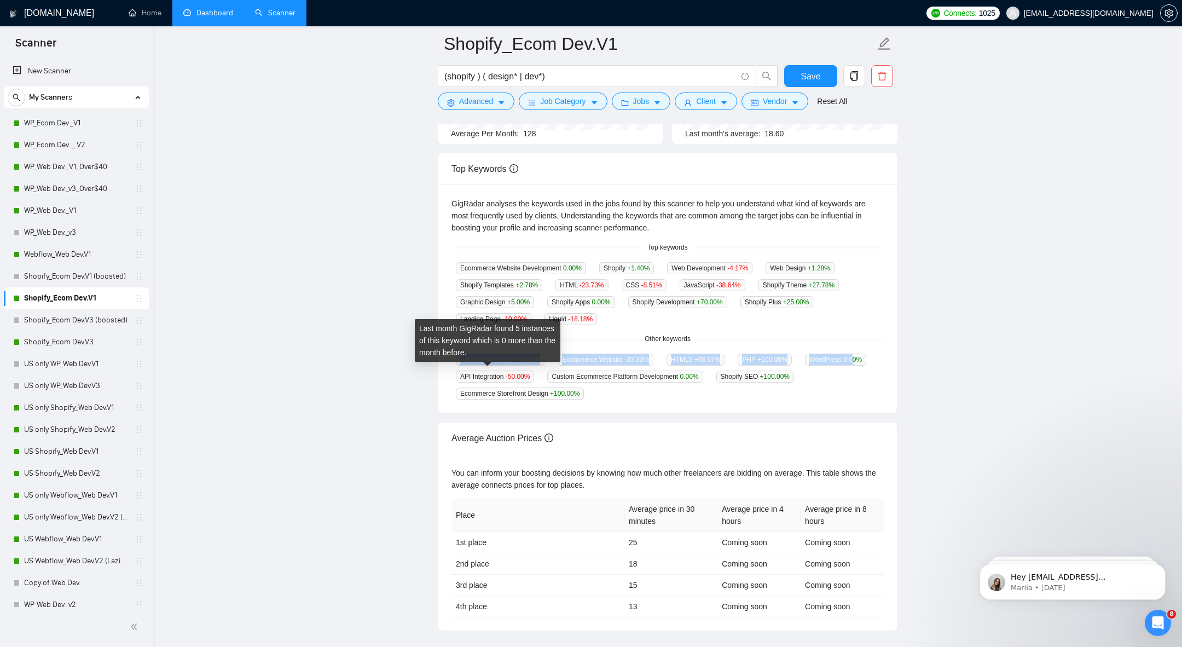
drag, startPoint x: 449, startPoint y: 376, endPoint x: 504, endPoint y: 373, distance: 55.9
click at [504, 374] on div "GigRadar analyses the keywords used in the jobs found by this scanner to help y…" at bounding box center [667, 298] width 459 height 228
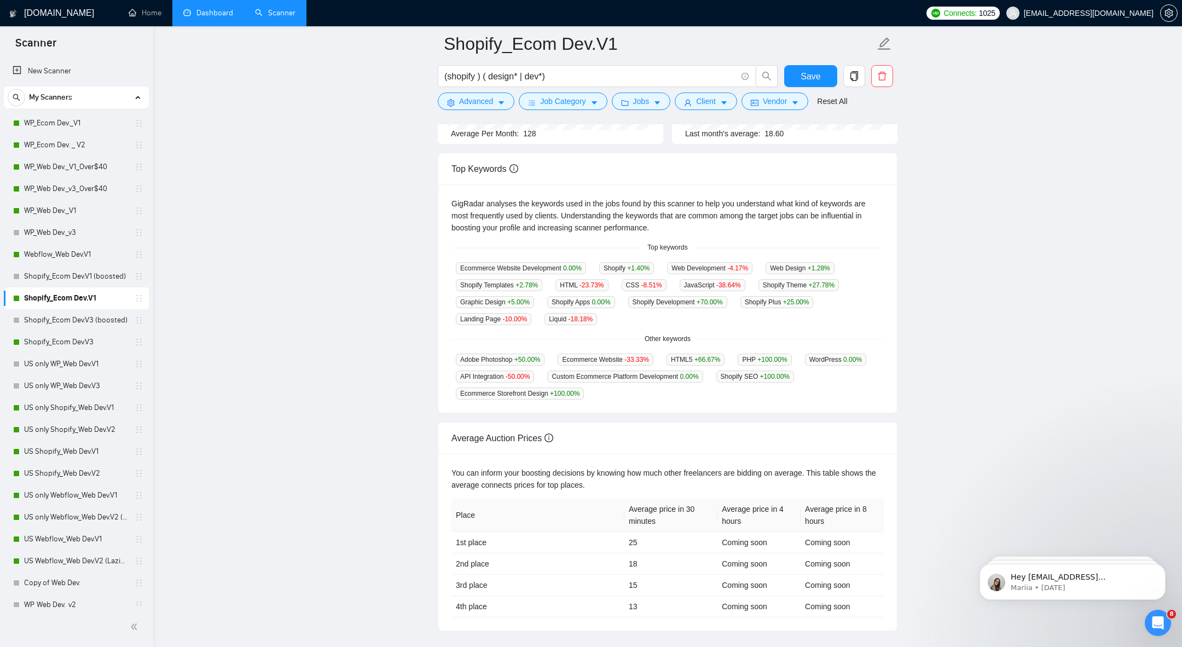
click at [426, 380] on main "Shopify_Ecom Dev.V1 (shopify ) ( design* | dev*) Save Advanced Job Category Job…" at bounding box center [668, 250] width 994 height 759
click at [440, 376] on div "GigRadar analyses the keywords used in the jobs found by this scanner to help y…" at bounding box center [667, 298] width 459 height 228
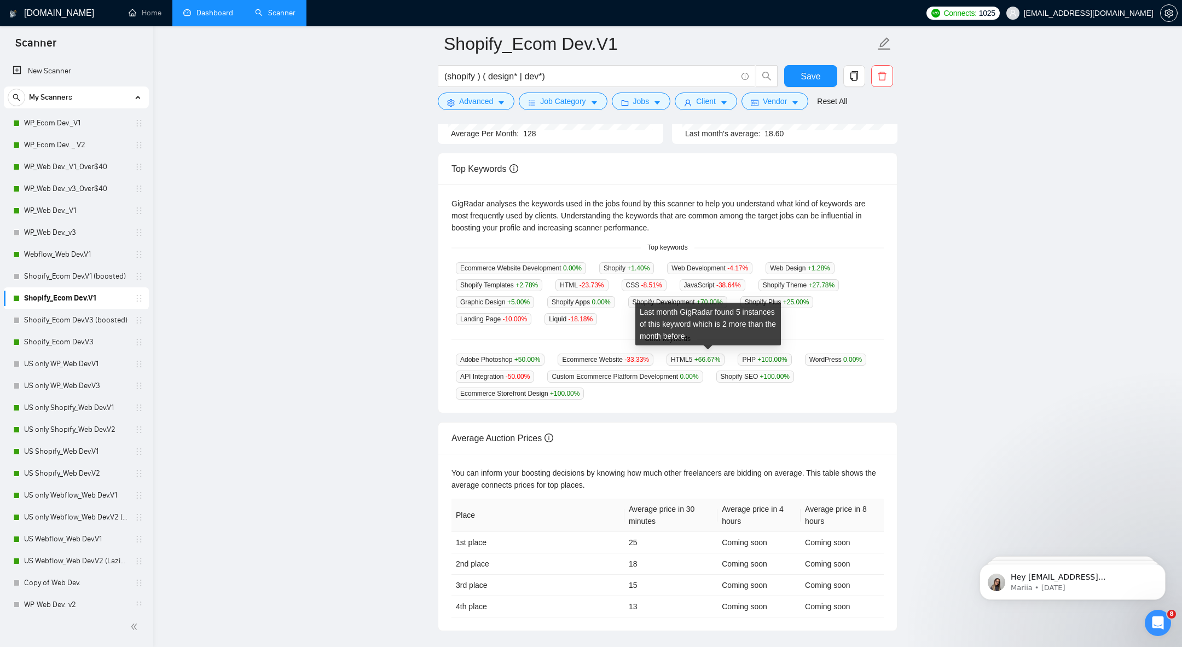
click at [669, 362] on div "Adobe Photoshop +50.00 % Ecommerce Website -33.33 % HTML5 +66.67 % PHP +100.00 …" at bounding box center [667, 376] width 432 height 47
drag, startPoint x: 668, startPoint y: 357, endPoint x: 706, endPoint y: 356, distance: 38.9
click at [706, 356] on div "Adobe Photoshop +50.00 % Ecommerce Website -33.33 % HTML5 +66.67 % PHP +100.00 …" at bounding box center [667, 376] width 432 height 47
copy div "HTML5"
click at [751, 355] on div "PHP +100.00 %" at bounding box center [764, 359] width 62 height 13
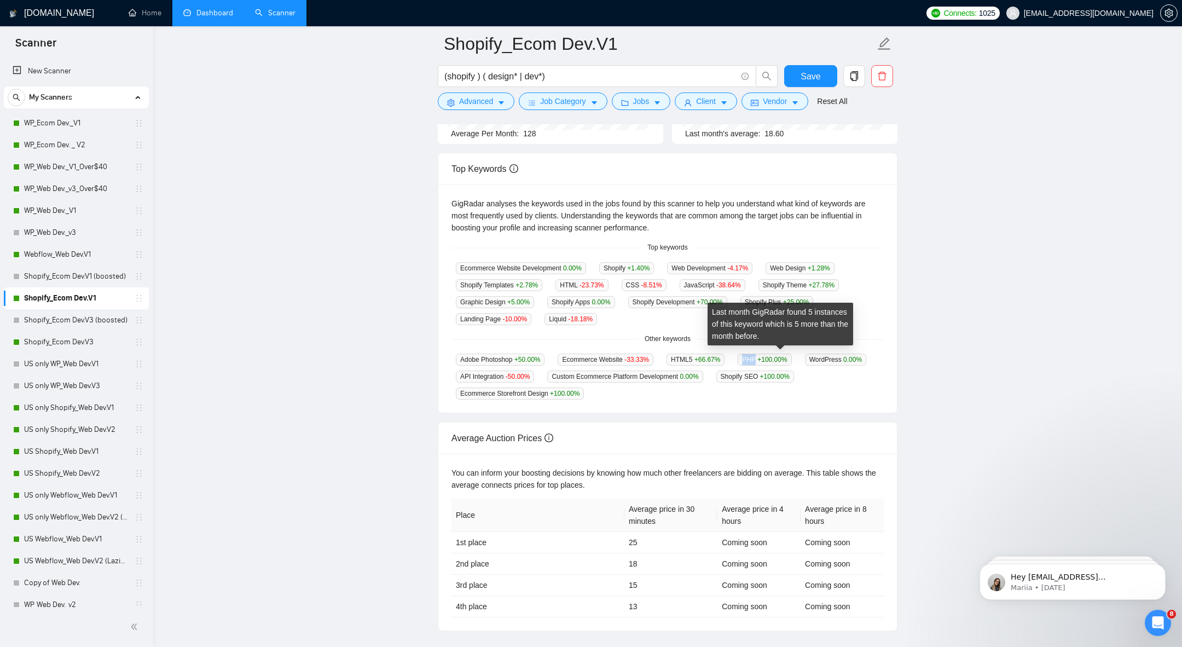
click at [751, 355] on div "PHP +100.00 %" at bounding box center [764, 359] width 62 height 13
copy span "PHP"
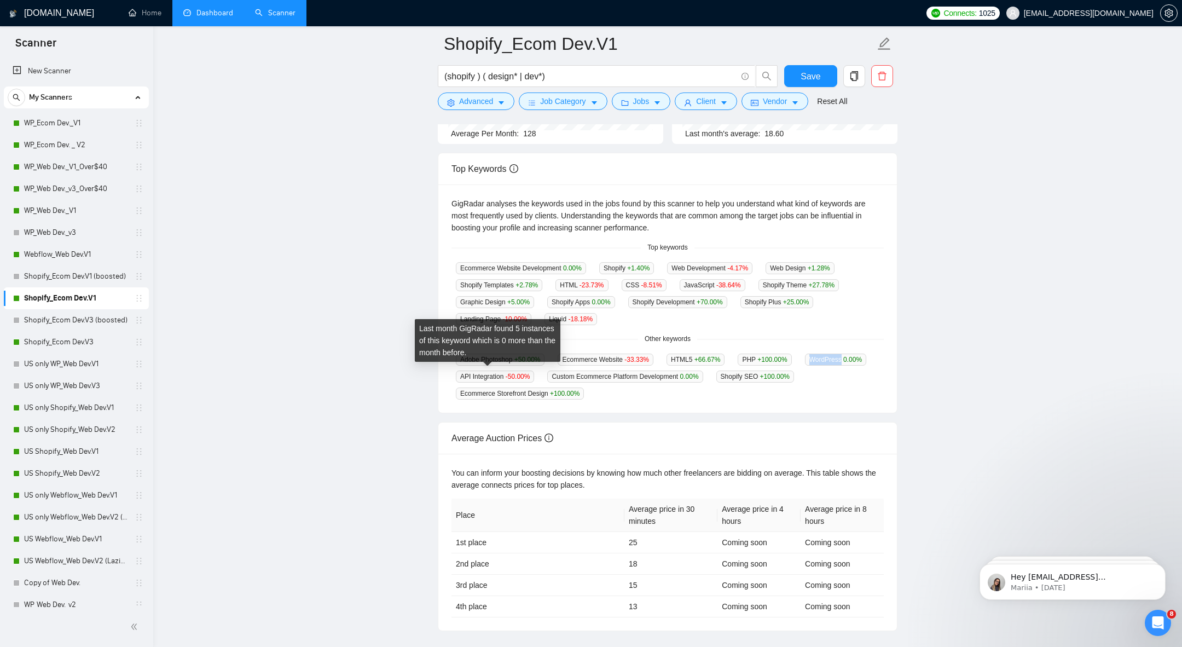
drag, startPoint x: 453, startPoint y: 373, endPoint x: 494, endPoint y: 372, distance: 41.0
click at [800, 366] on div "WordPress 0.00 %" at bounding box center [835, 359] width 71 height 13
copy span "WordPress"
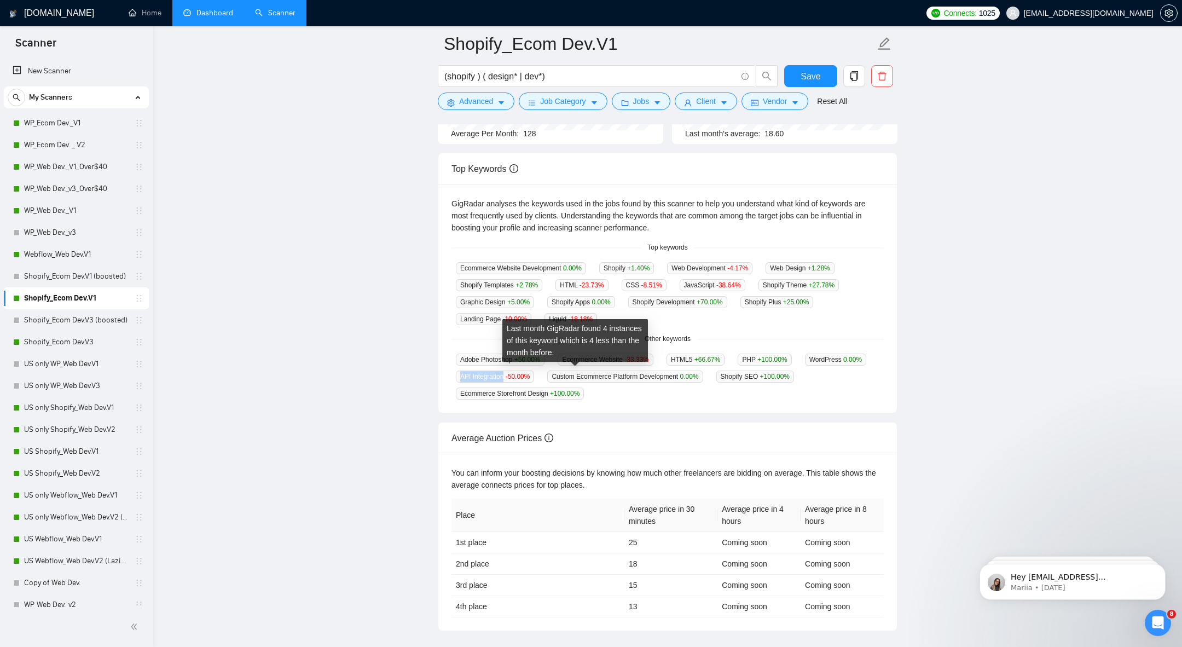
drag, startPoint x: 531, startPoint y: 375, endPoint x: 583, endPoint y: 371, distance: 52.2
click at [538, 371] on div "API Integration -50.00 %" at bounding box center [494, 376] width 87 height 13
copy span "API Integration"
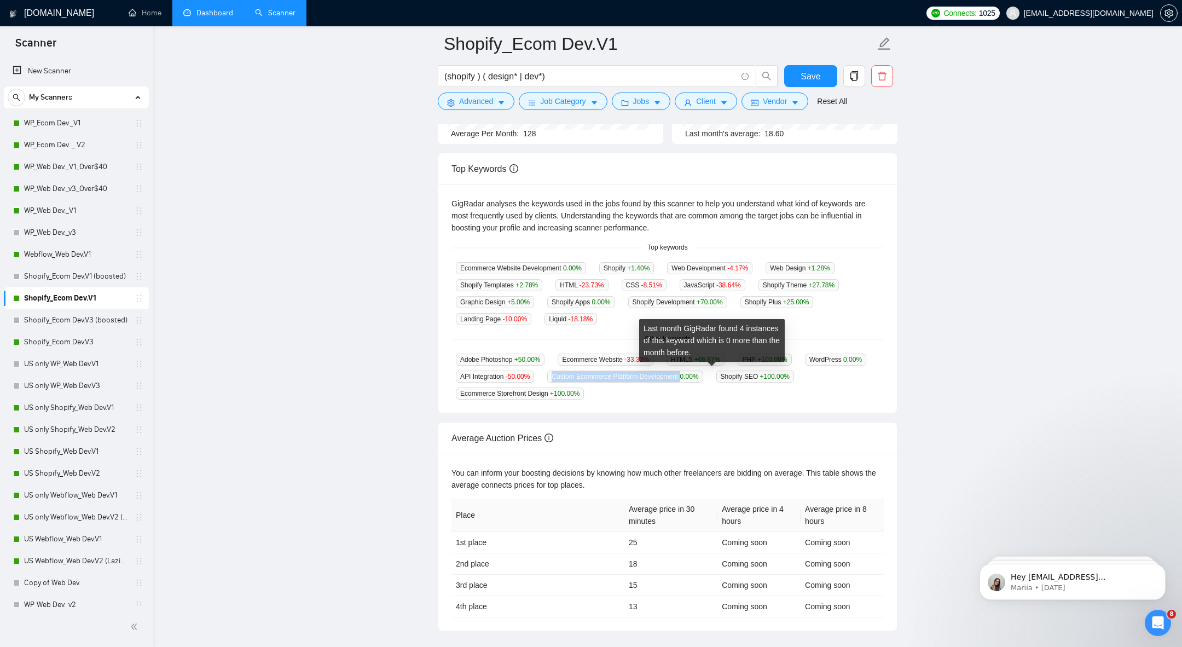
drag, startPoint x: 625, startPoint y: 372, endPoint x: 769, endPoint y: 376, distance: 143.4
click at [707, 376] on div "Custom Ecommerce Platform Development 0.00 %" at bounding box center [625, 376] width 164 height 13
copy span "Custom Ecommerce Platform Development"
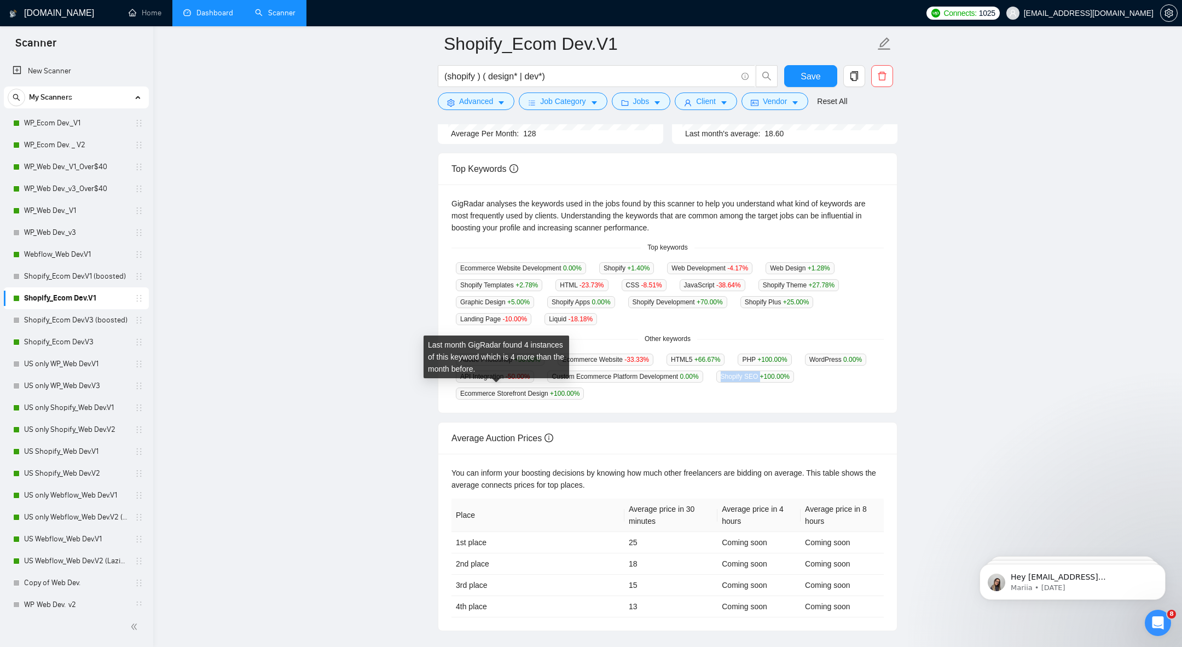
drag, startPoint x: 452, startPoint y: 385, endPoint x: 500, endPoint y: 389, distance: 48.3
click at [712, 382] on div "Shopify SEO +100.00 %" at bounding box center [755, 376] width 86 height 13
copy span "Shopify SEO"
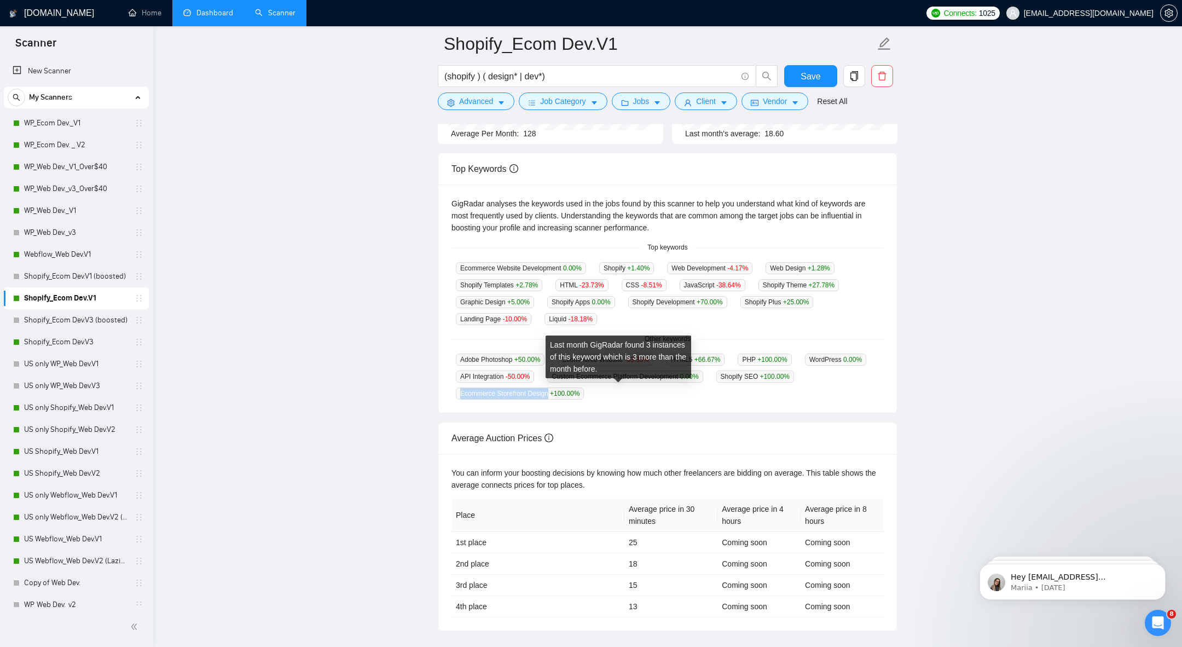
drag, startPoint x: 549, startPoint y: 395, endPoint x: 648, endPoint y: 391, distance: 99.1
click at [588, 391] on div "Ecommerce Storefront Design +100.00 %" at bounding box center [519, 393] width 137 height 13
copy span "Ecommerce Storefront Design"
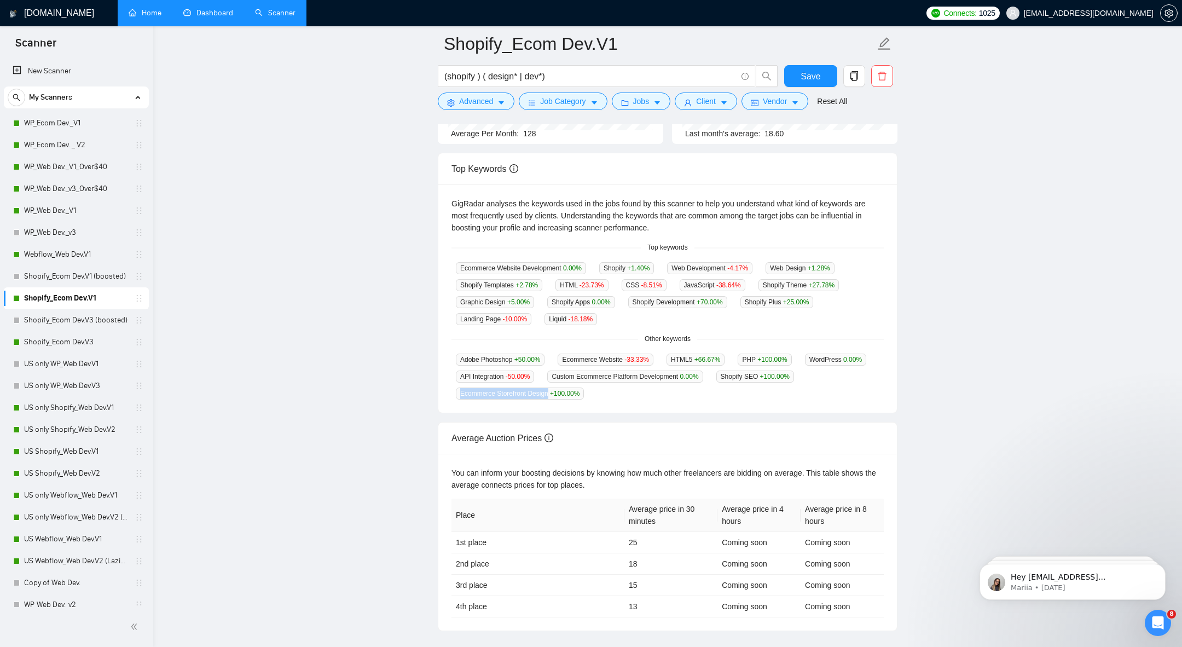
click at [142, 18] on link "Home" at bounding box center [145, 12] width 33 height 9
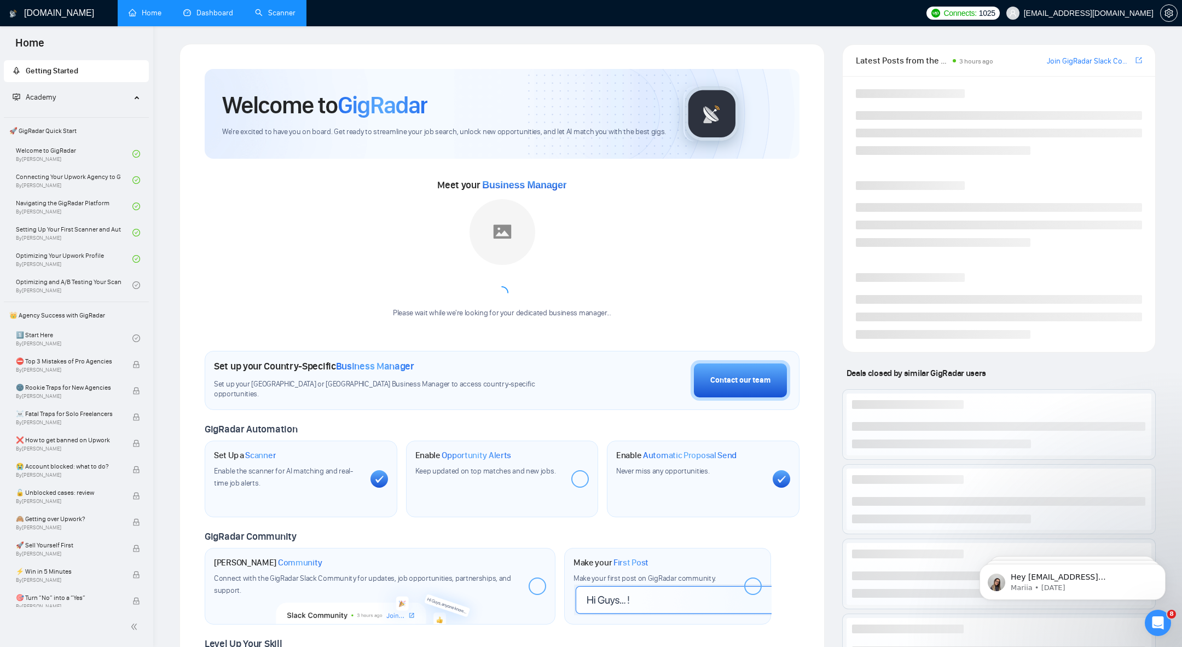
click at [194, 26] on li "Dashboard" at bounding box center [208, 13] width 72 height 26
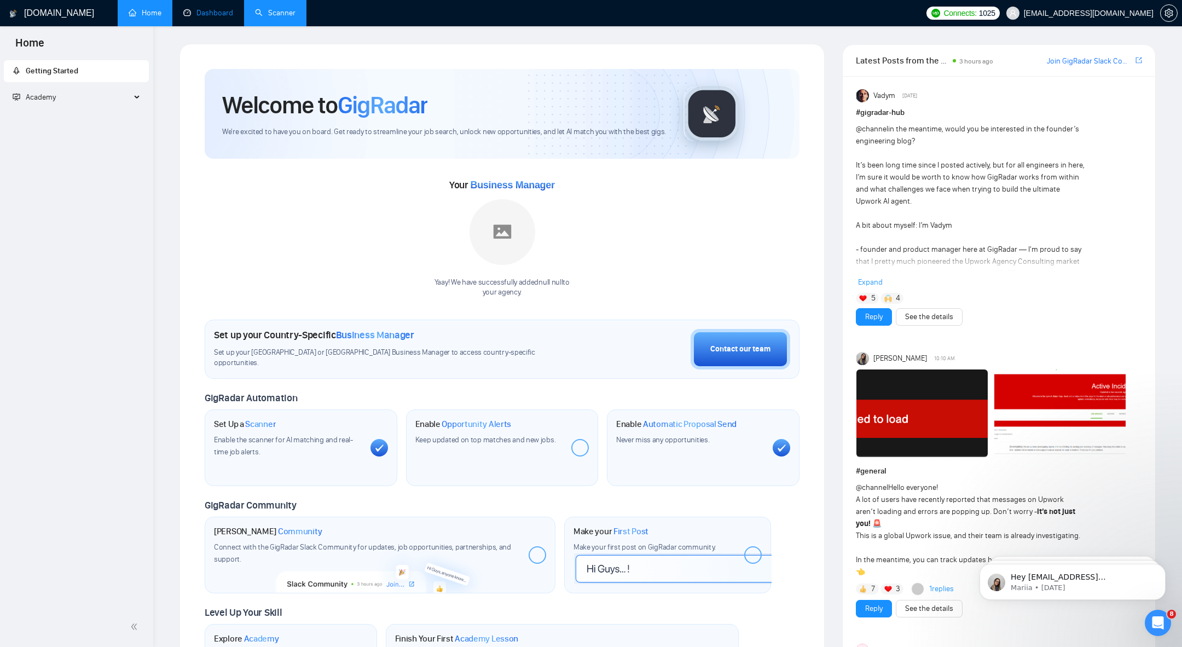
click at [203, 18] on link "Dashboard" at bounding box center [208, 12] width 50 height 9
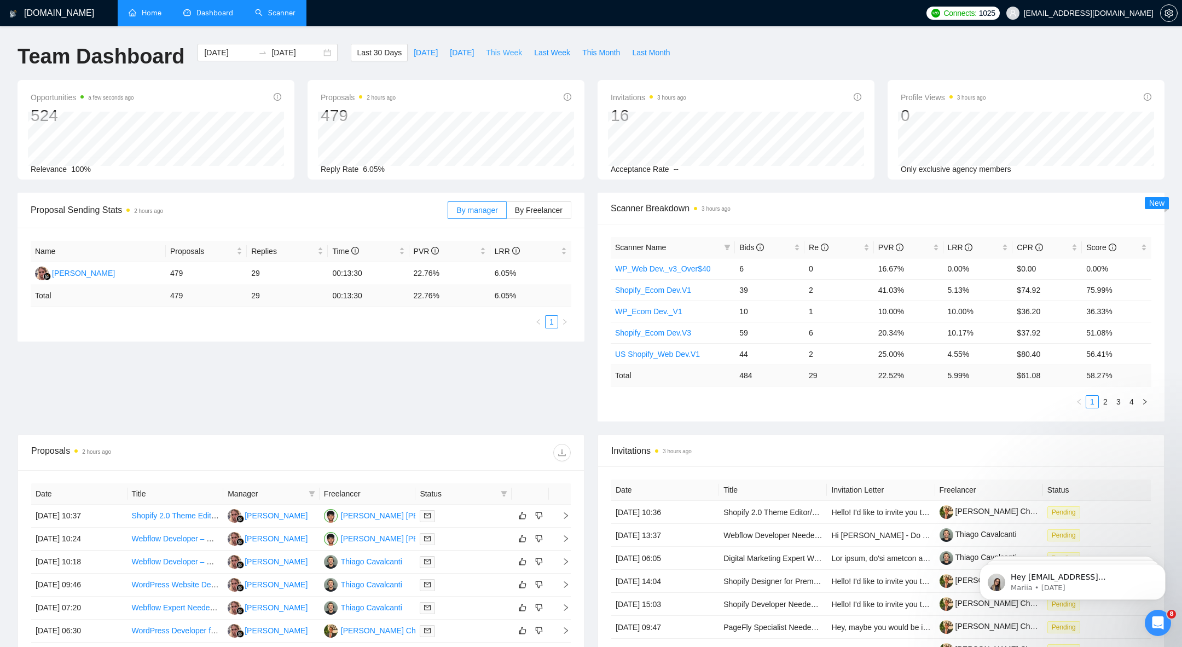
click at [497, 50] on span "This Week" at bounding box center [504, 53] width 36 height 12
type input "2025-09-29"
type input "2025-10-05"
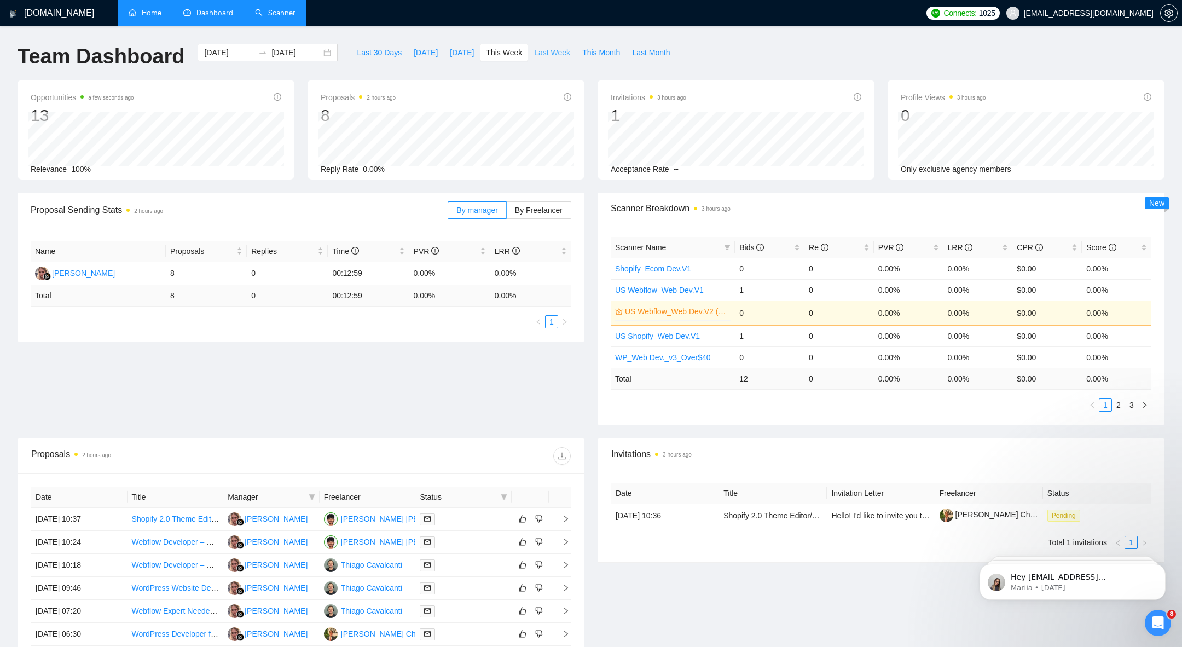
click at [562, 54] on span "Last Week" at bounding box center [552, 53] width 36 height 12
type input "2025-09-22"
type input "2025-09-28"
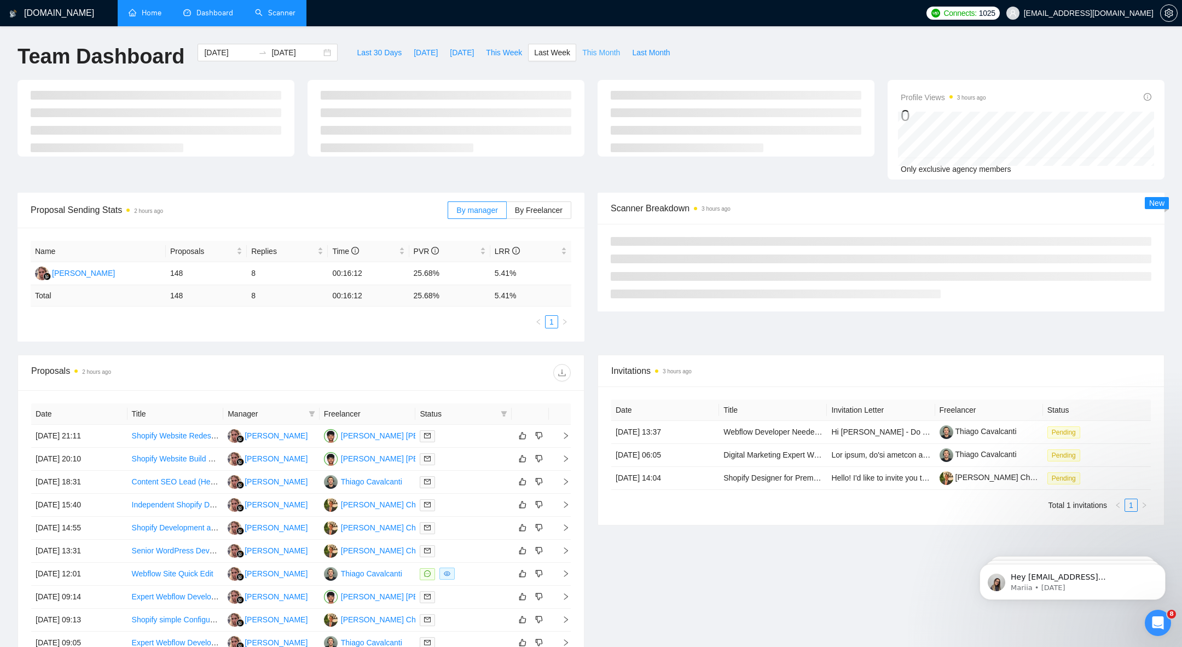
click at [609, 50] on span "This Month" at bounding box center [601, 53] width 38 height 12
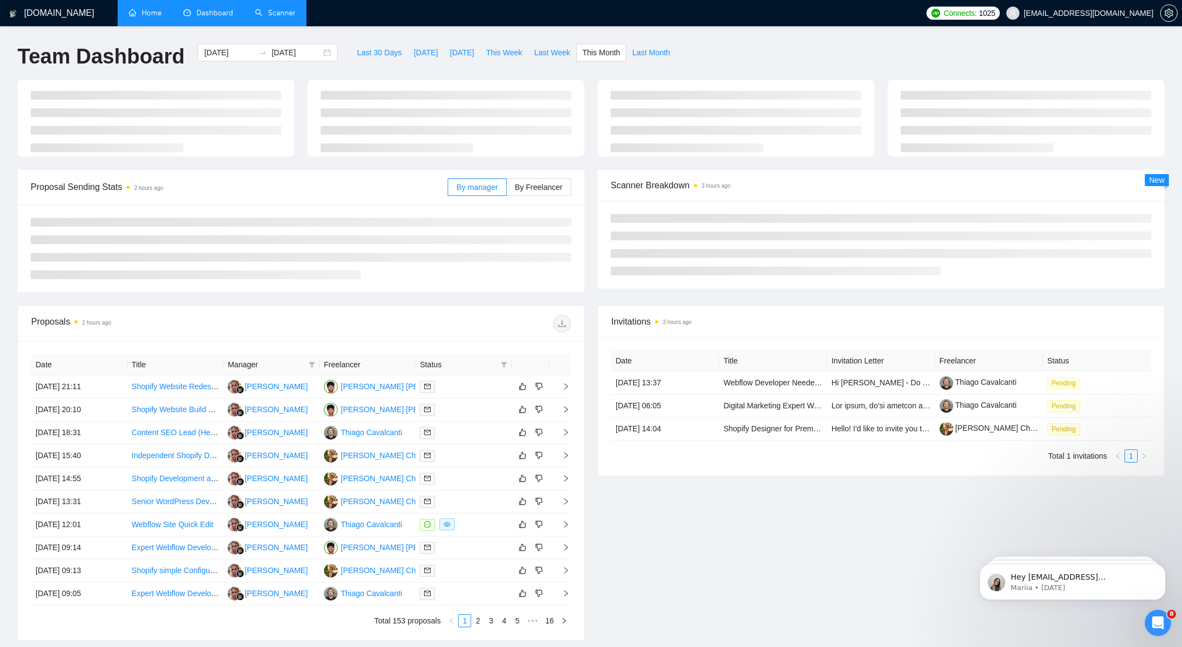
type input "2025-09-01"
type input "2025-09-30"
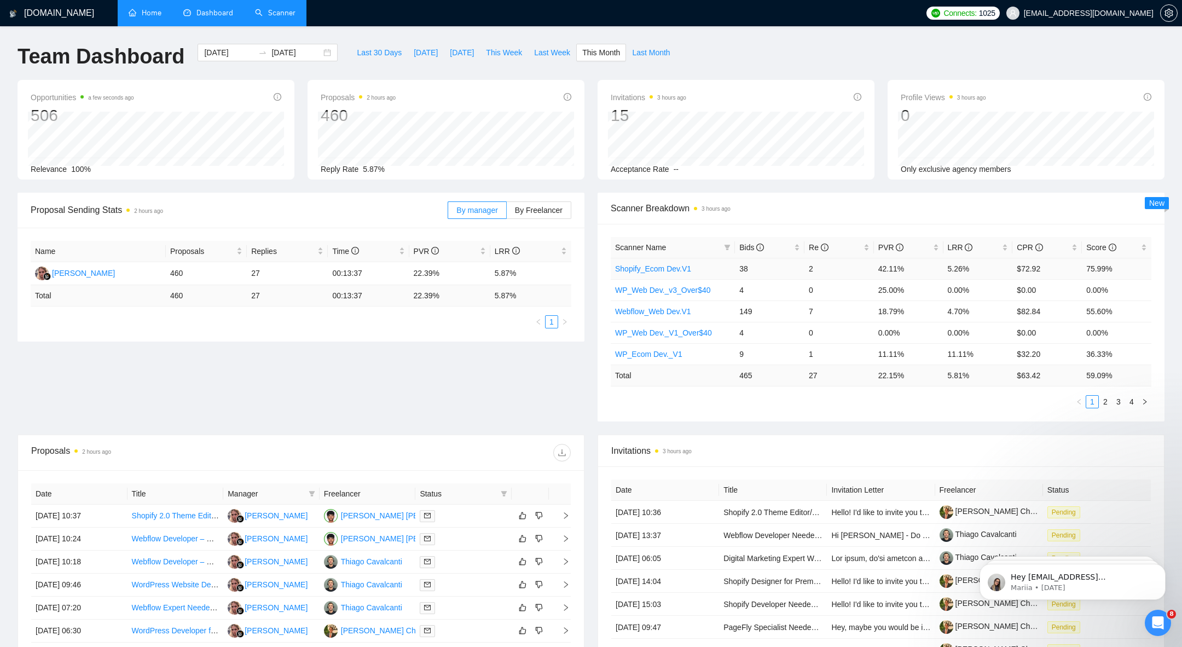
click at [919, 272] on td "42.11%" at bounding box center [908, 268] width 69 height 21
click at [536, 214] on label "By Freelancer" at bounding box center [539, 210] width 65 height 18
click at [507, 213] on input "By Freelancer" at bounding box center [507, 213] width 0 height 0
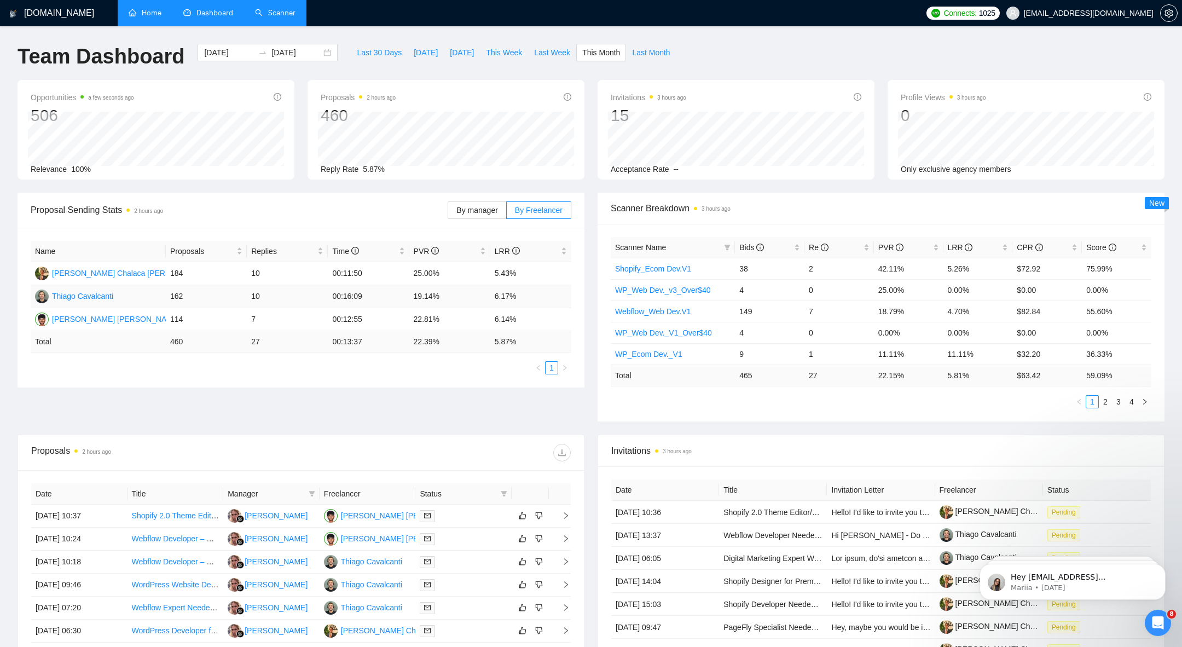
click at [247, 298] on td "10" at bounding box center [287, 296] width 81 height 23
click at [334, 297] on td "00:16:09" at bounding box center [368, 296] width 81 height 23
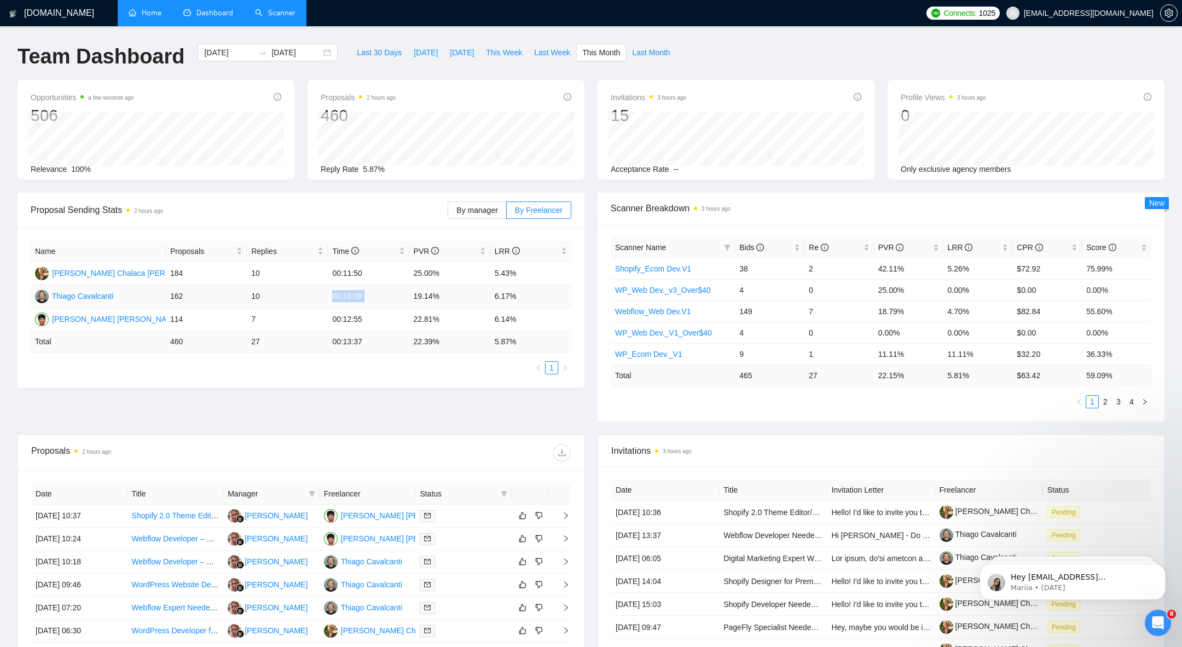
click at [334, 297] on td "00:16:09" at bounding box center [368, 296] width 81 height 23
click at [513, 289] on td "6.17%" at bounding box center [530, 296] width 81 height 23
click at [405, 298] on td "00:16:09" at bounding box center [368, 296] width 81 height 23
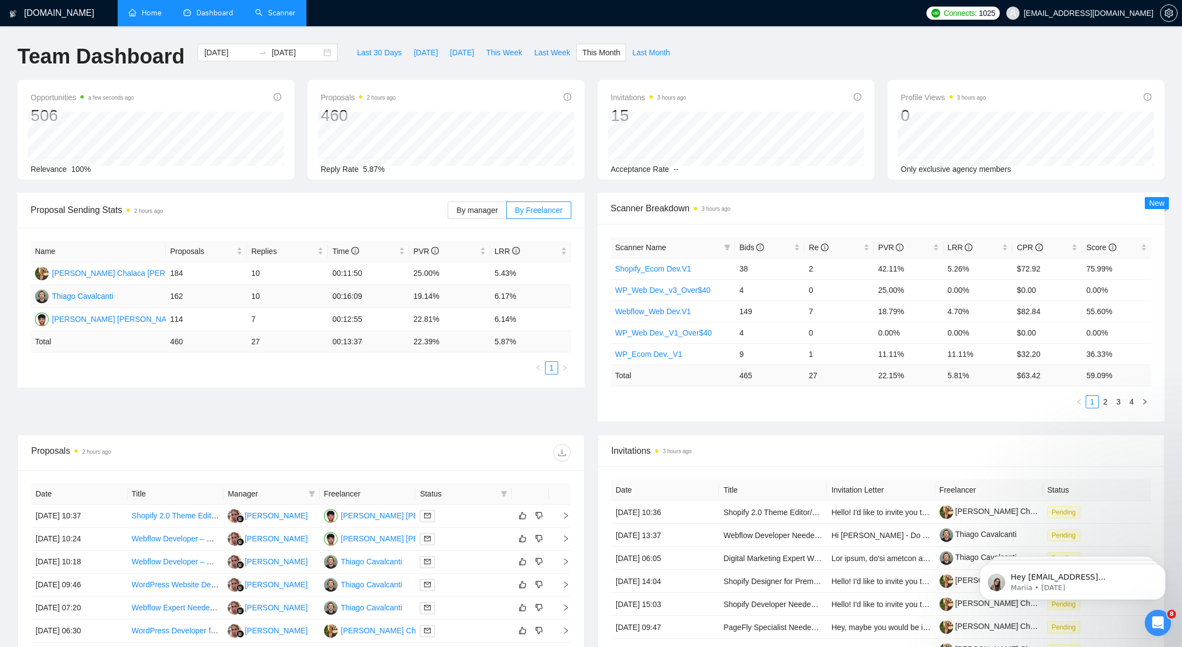
click at [372, 294] on td "00:16:09" at bounding box center [368, 296] width 81 height 23
